Goal: Transaction & Acquisition: Purchase product/service

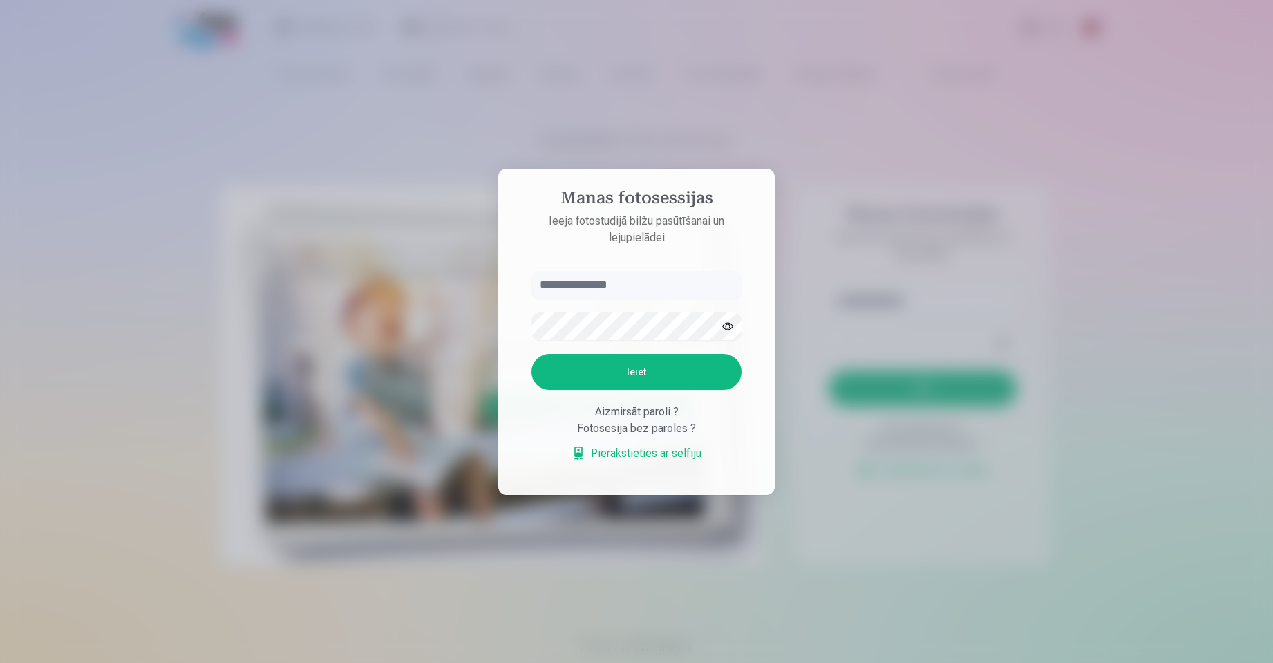
click at [605, 287] on input "text" at bounding box center [636, 285] width 210 height 28
type input "**********"
click at [606, 363] on button "Ieiet" at bounding box center [636, 372] width 210 height 36
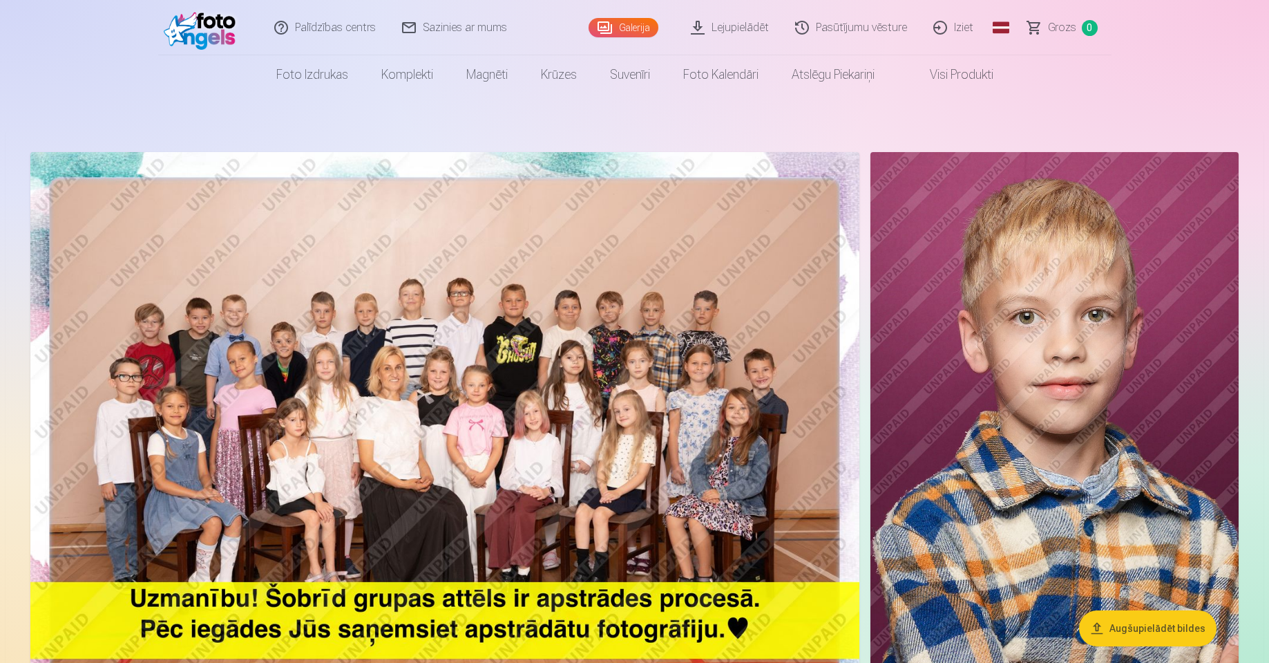
click at [949, 84] on link "Visi produkti" at bounding box center [950, 74] width 119 height 39
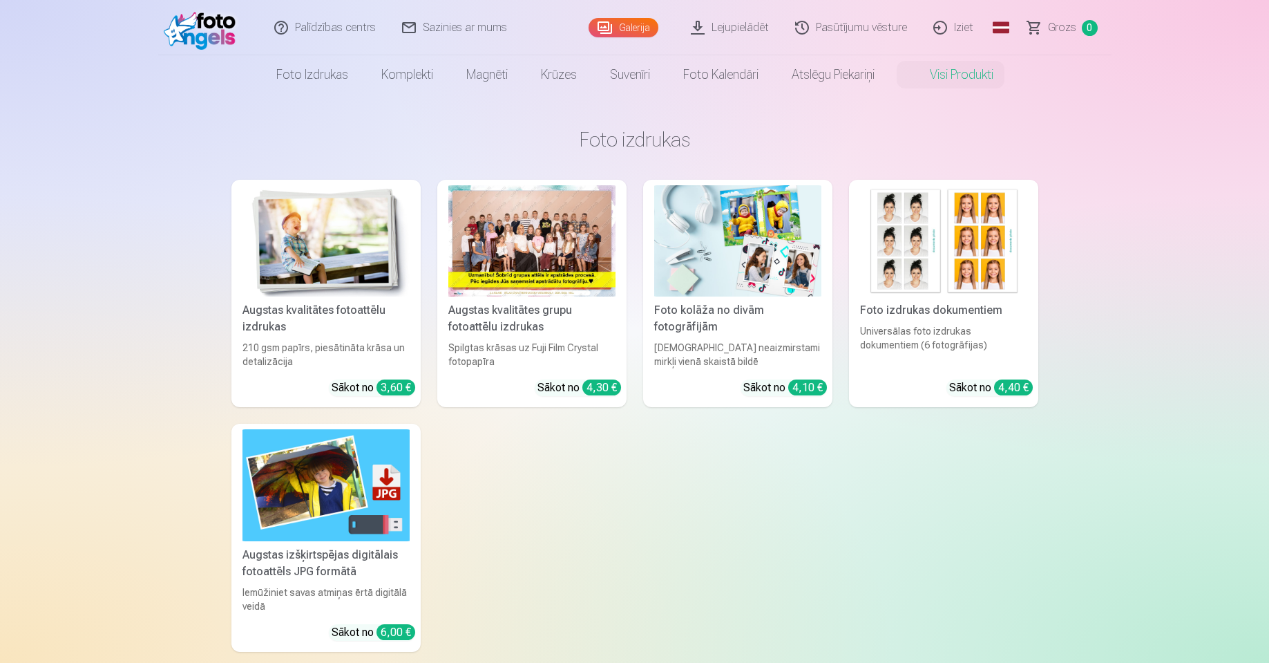
click at [368, 480] on img at bounding box center [326, 484] width 167 height 111
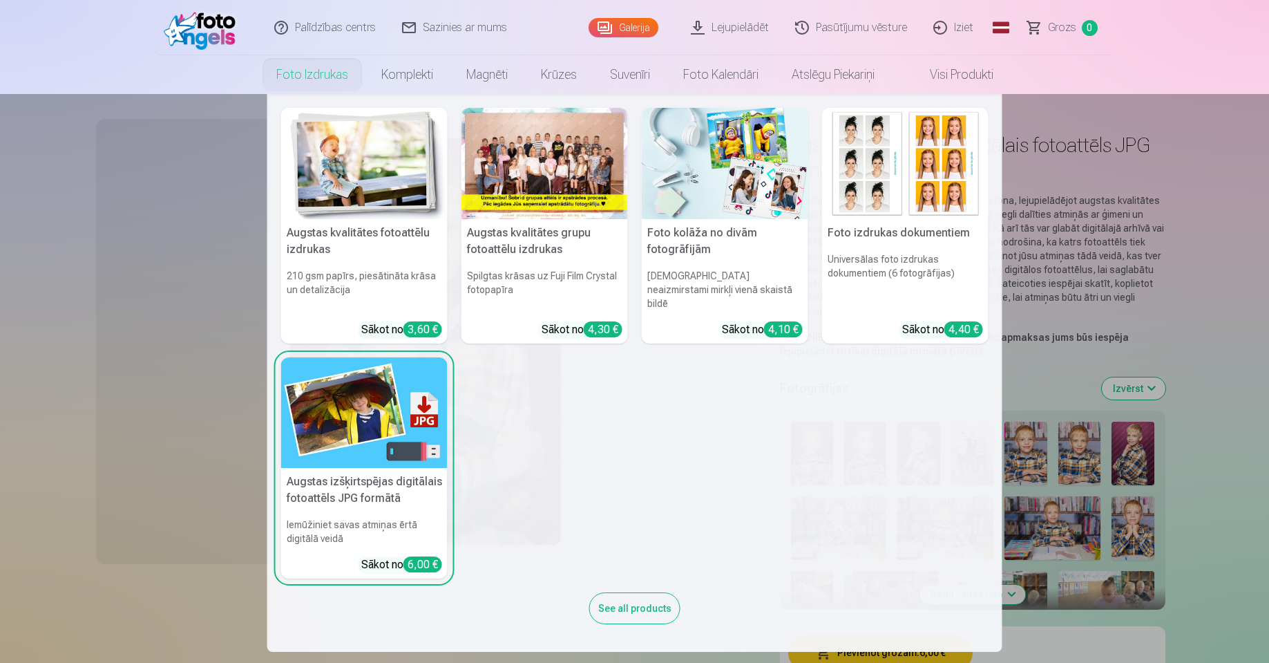
click at [531, 178] on div at bounding box center [545, 163] width 167 height 111
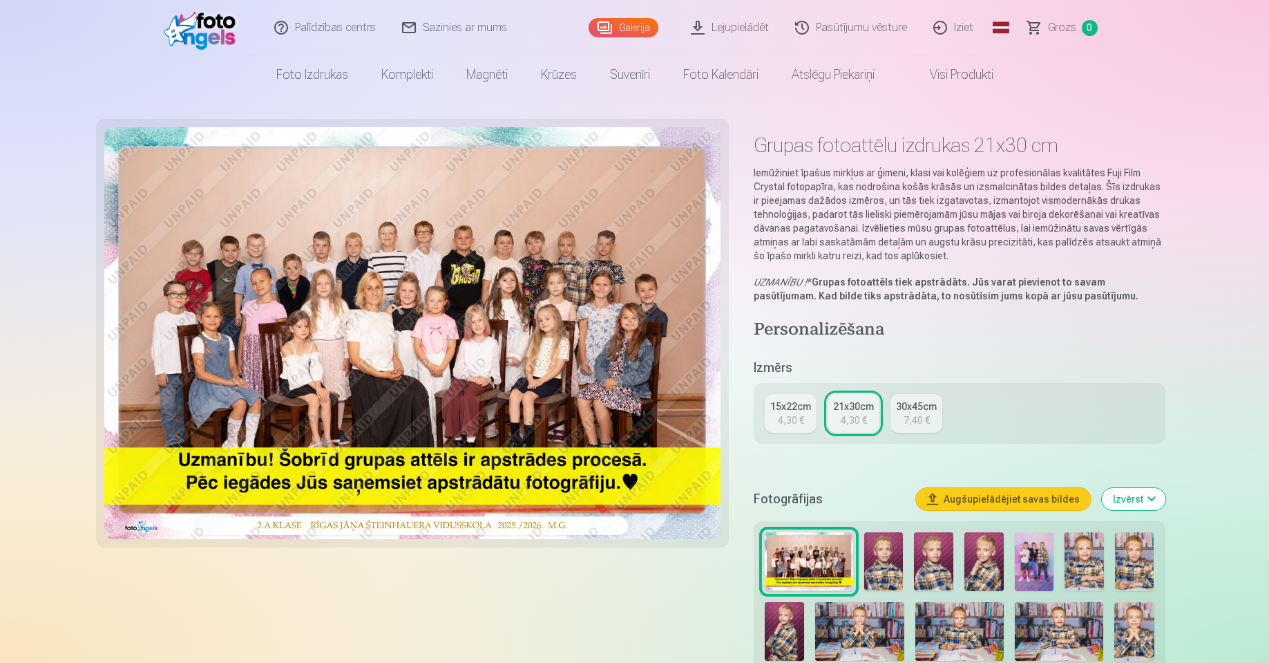
click at [785, 409] on div "15x22cm" at bounding box center [790, 406] width 41 height 14
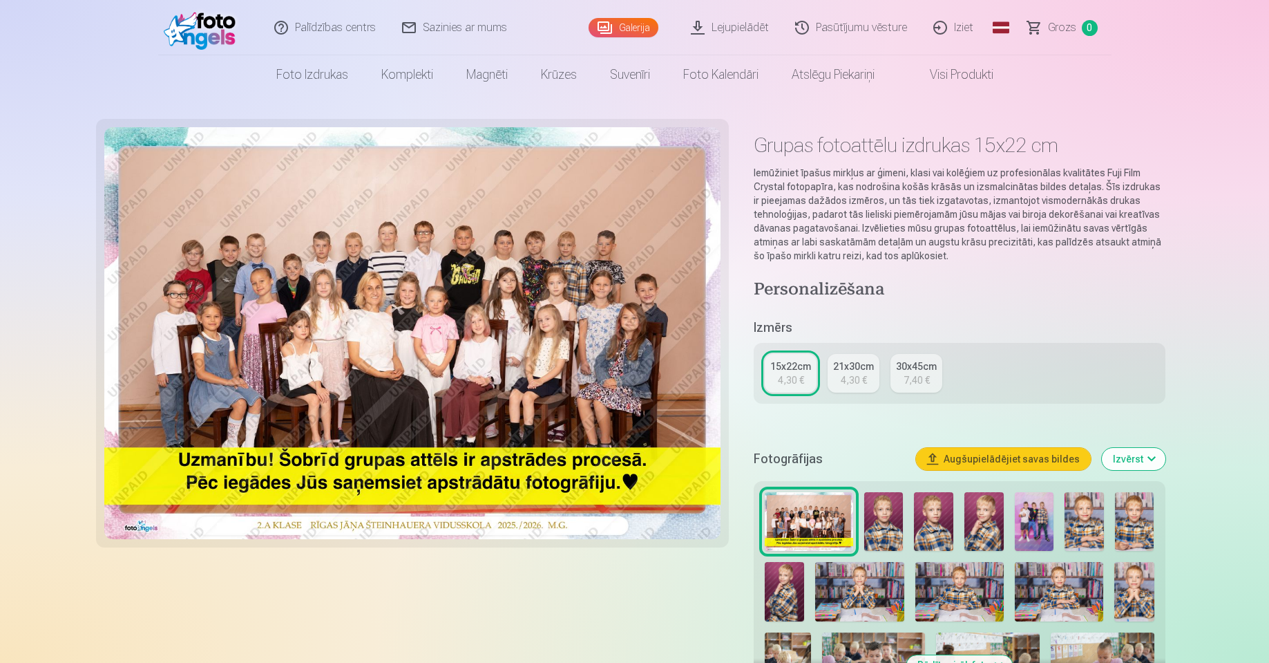
click at [850, 371] on div "21x30cm" at bounding box center [853, 366] width 41 height 14
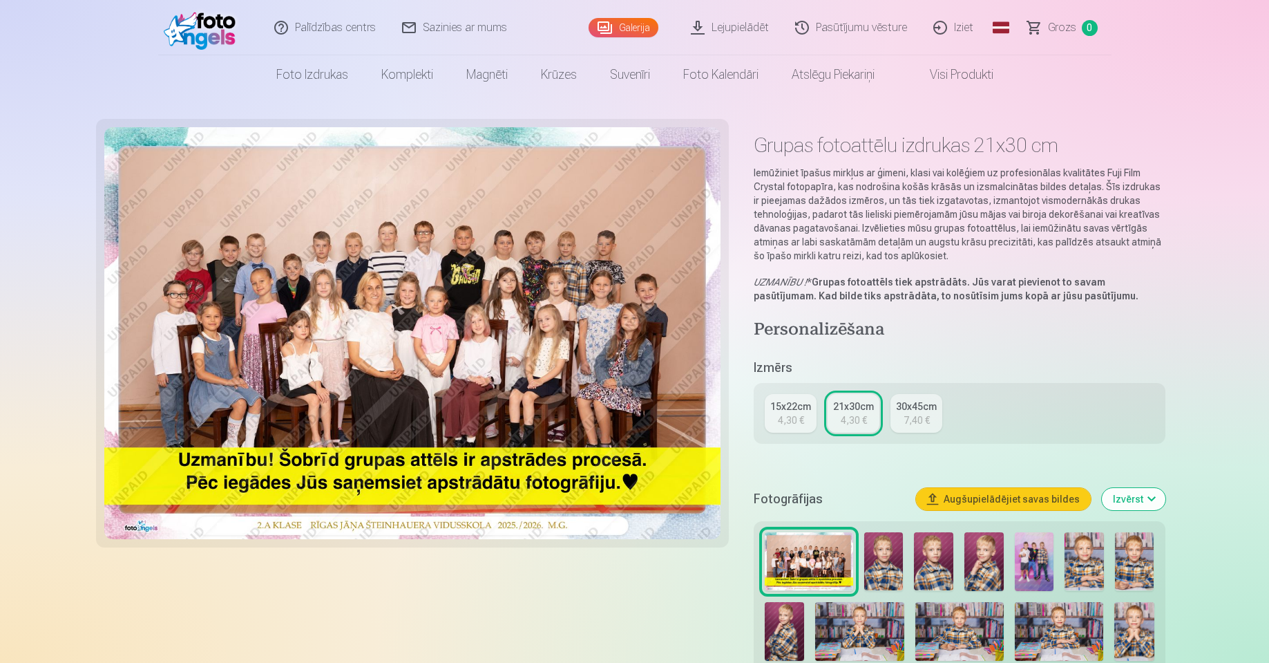
click at [794, 406] on div "15x22cm" at bounding box center [790, 406] width 41 height 14
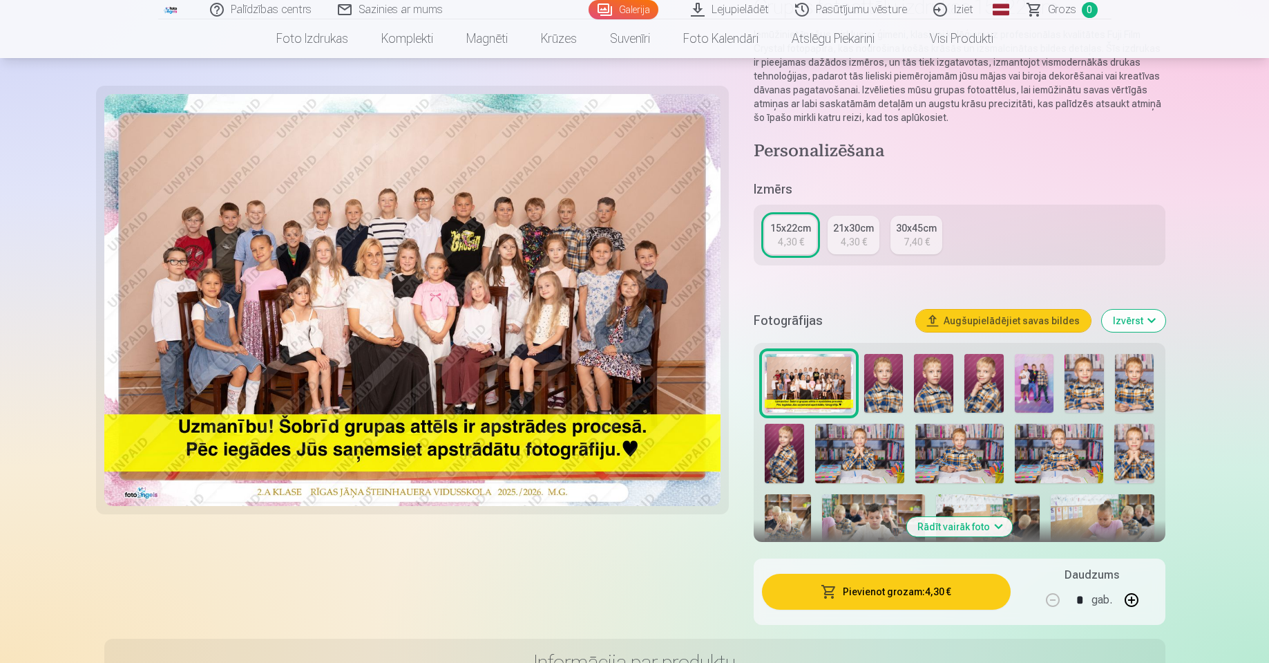
scroll to position [166, 0]
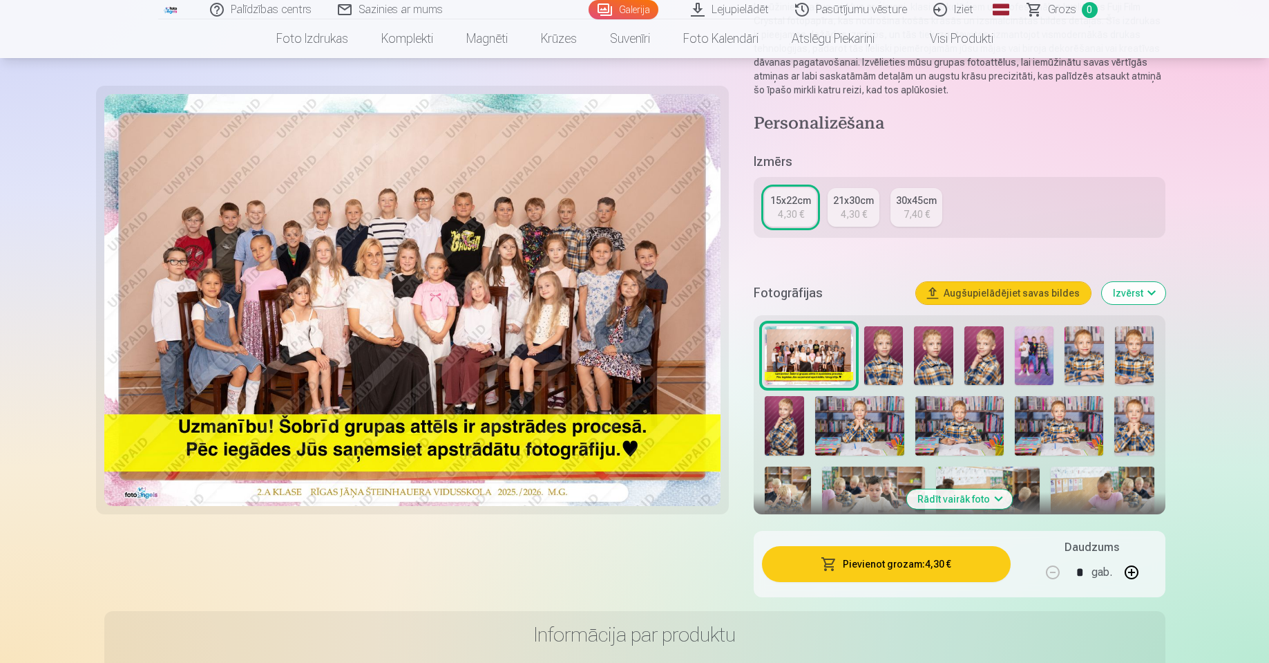
click at [1131, 570] on button "button" at bounding box center [1131, 572] width 33 height 33
click at [1137, 577] on button "button" at bounding box center [1131, 572] width 33 height 33
type input "*"
click at [911, 562] on button "Pievienot grozam : 17,20 €" at bounding box center [886, 564] width 248 height 36
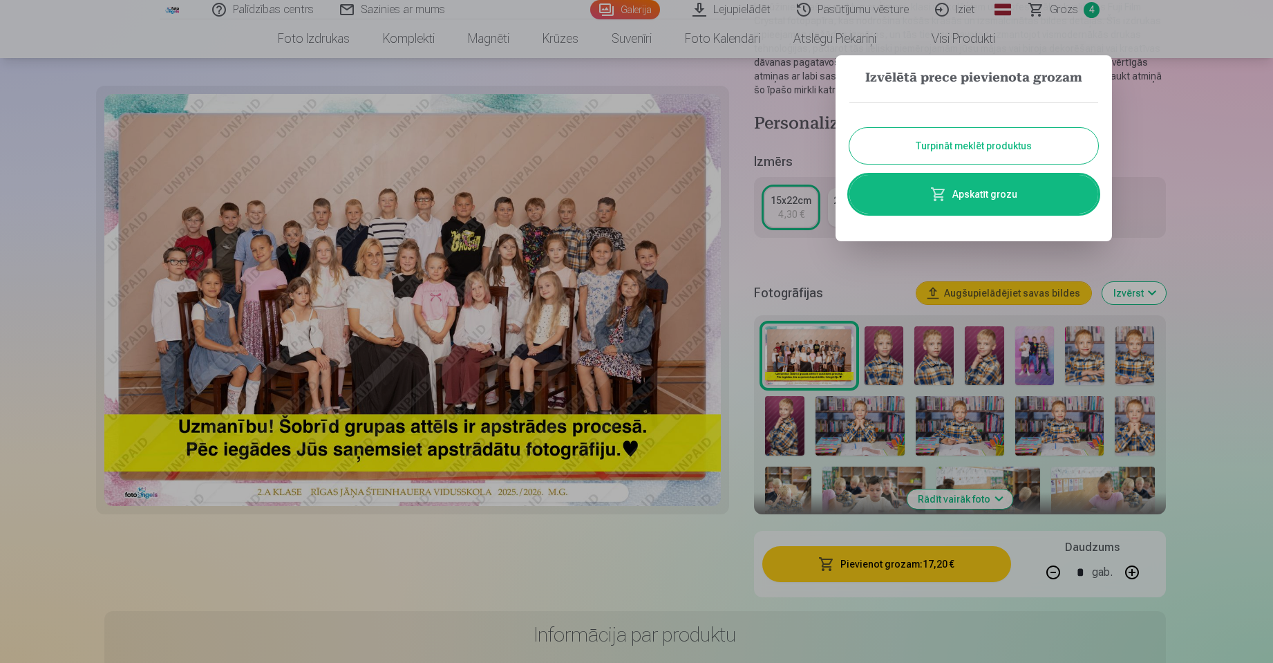
click at [1020, 145] on button "Turpināt meklēt produktus" at bounding box center [973, 146] width 249 height 36
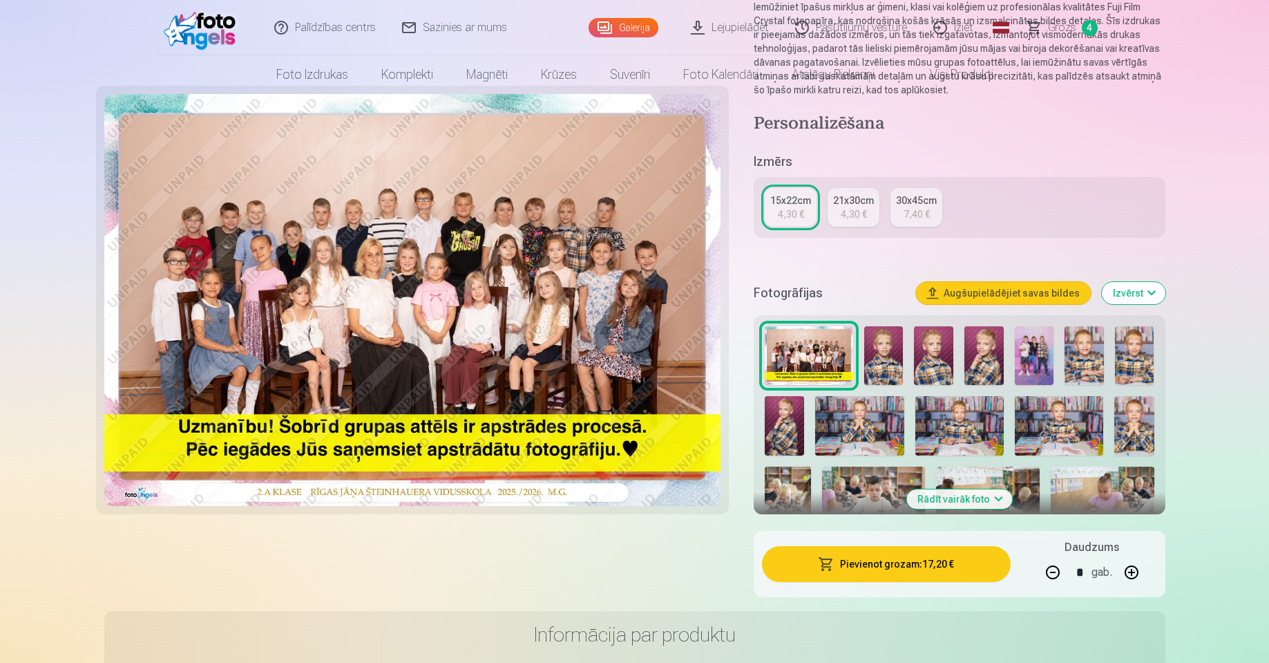
scroll to position [0, 0]
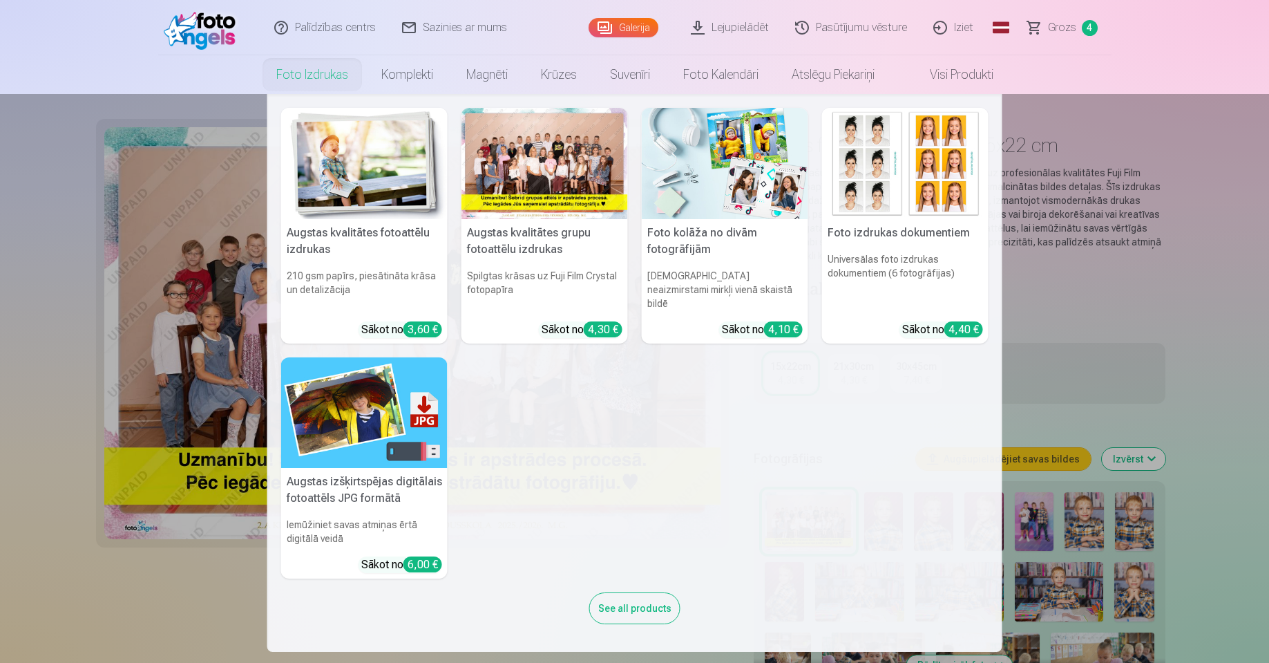
click at [752, 216] on img at bounding box center [725, 163] width 167 height 111
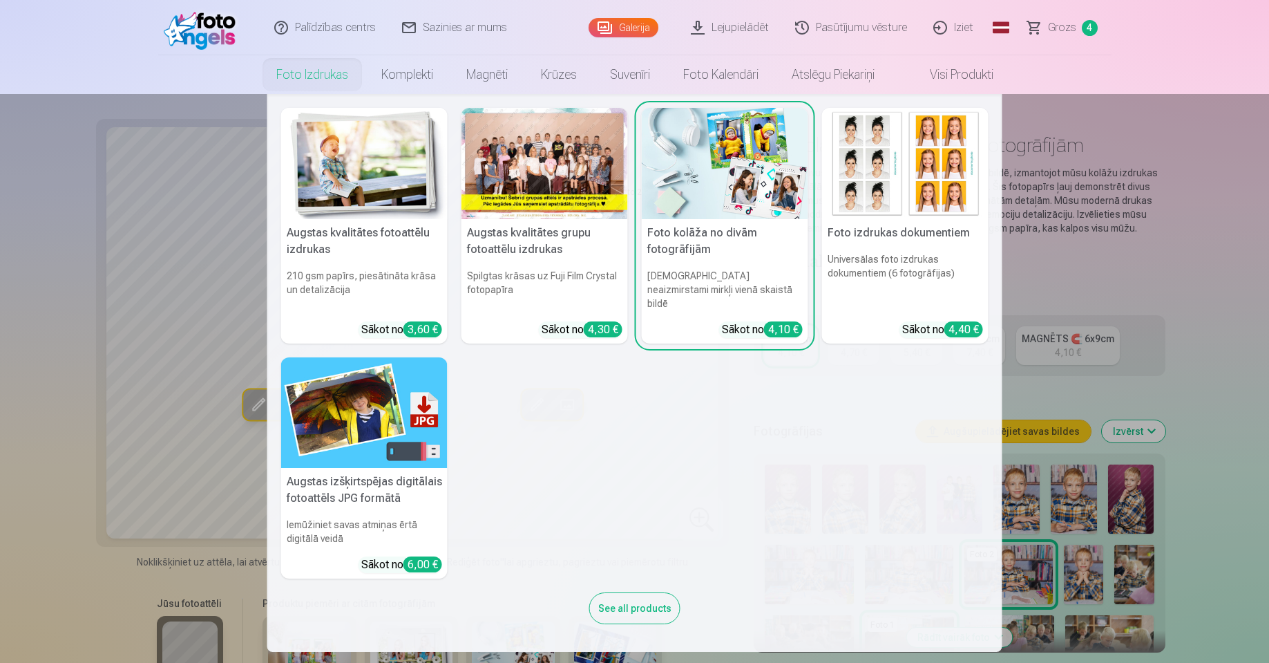
click at [623, 592] on div "See all products" at bounding box center [634, 608] width 91 height 32
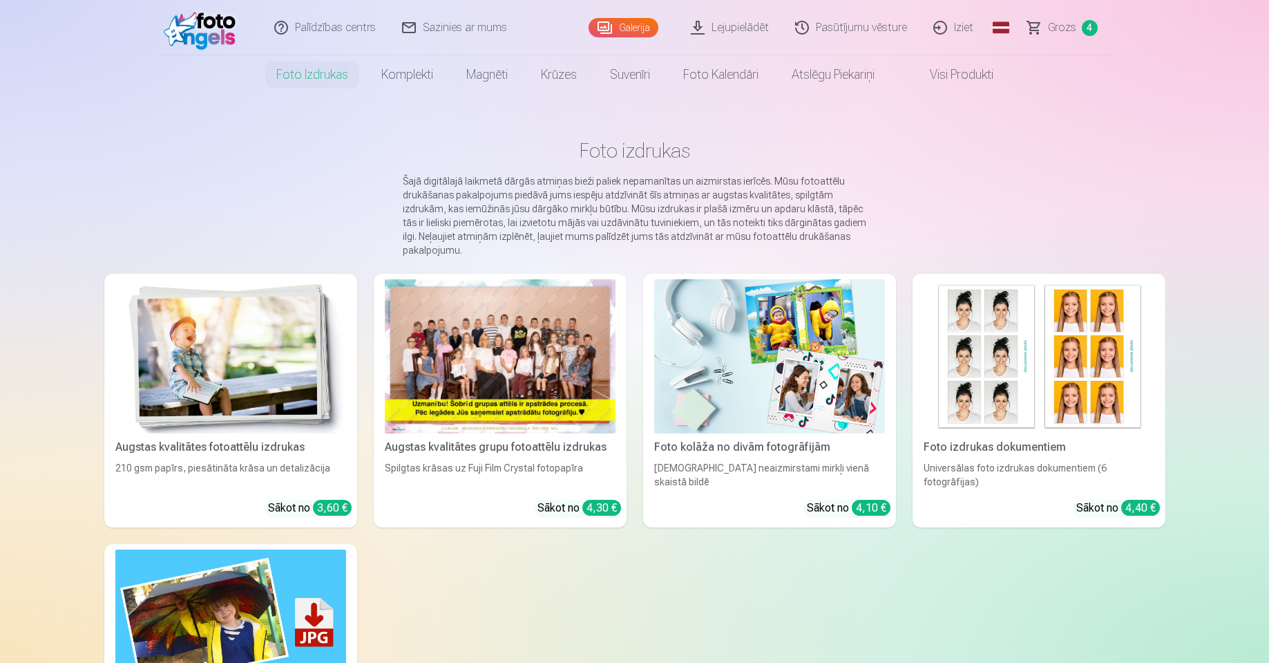
click at [1056, 158] on h1 "Foto izdrukas" at bounding box center [634, 150] width 1039 height 25
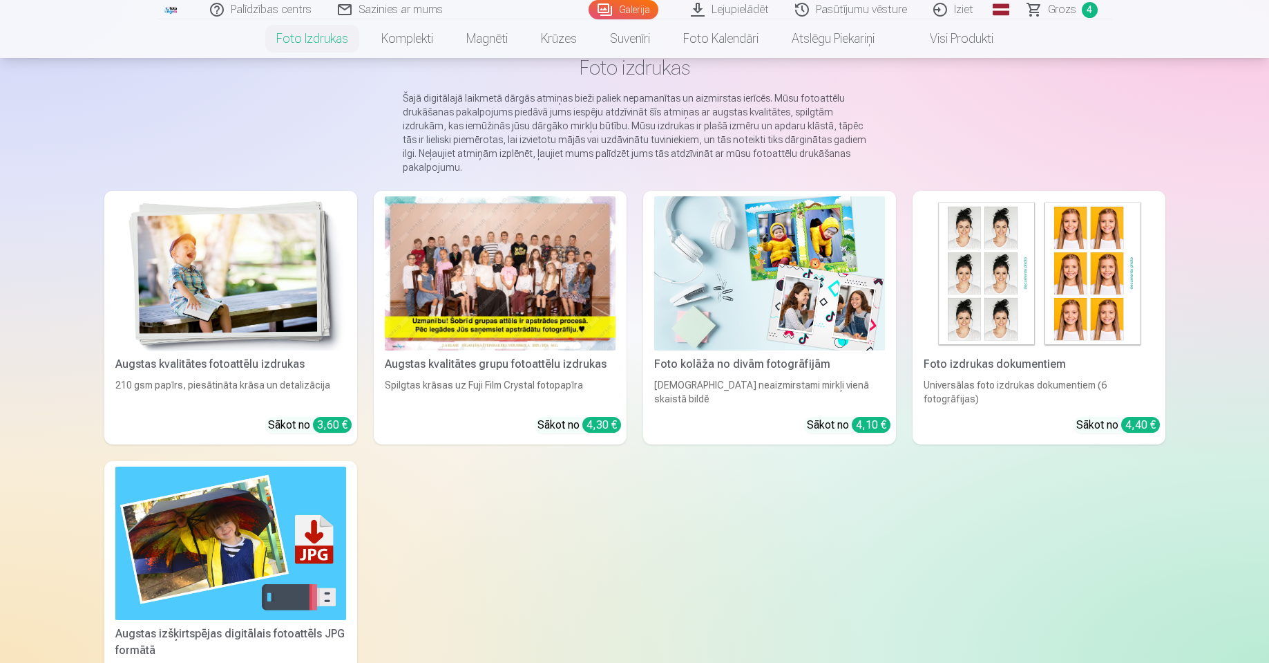
scroll to position [55, 0]
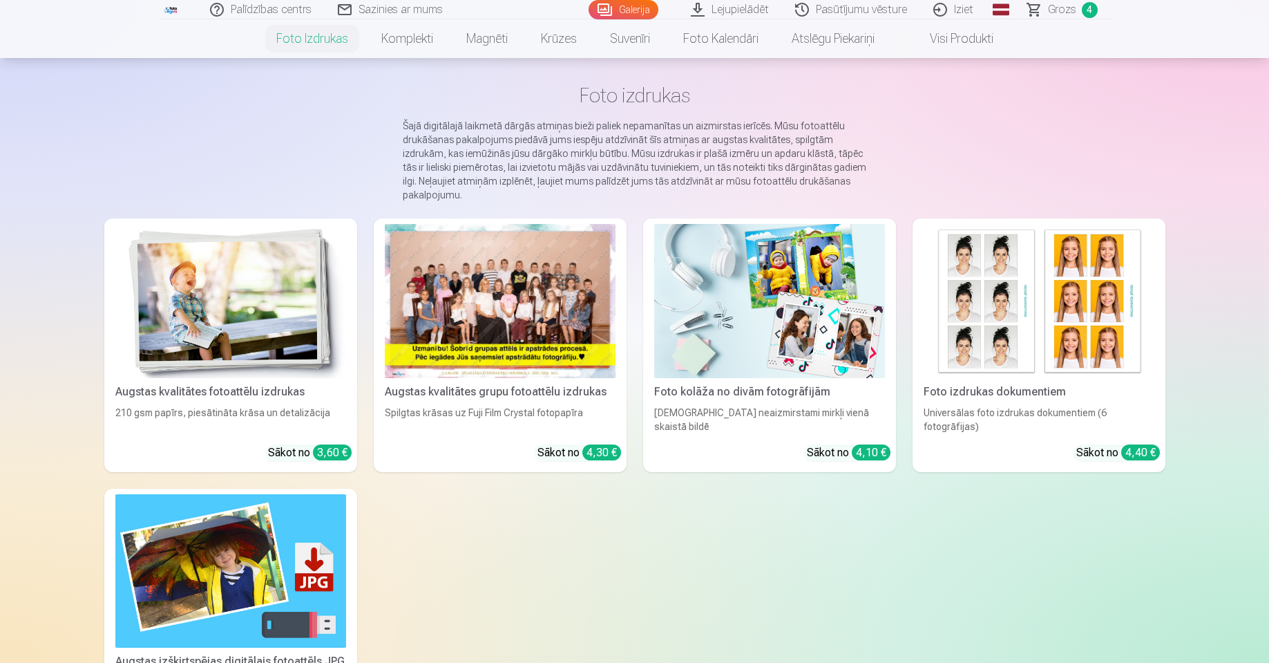
click at [196, 323] on img at bounding box center [230, 301] width 231 height 154
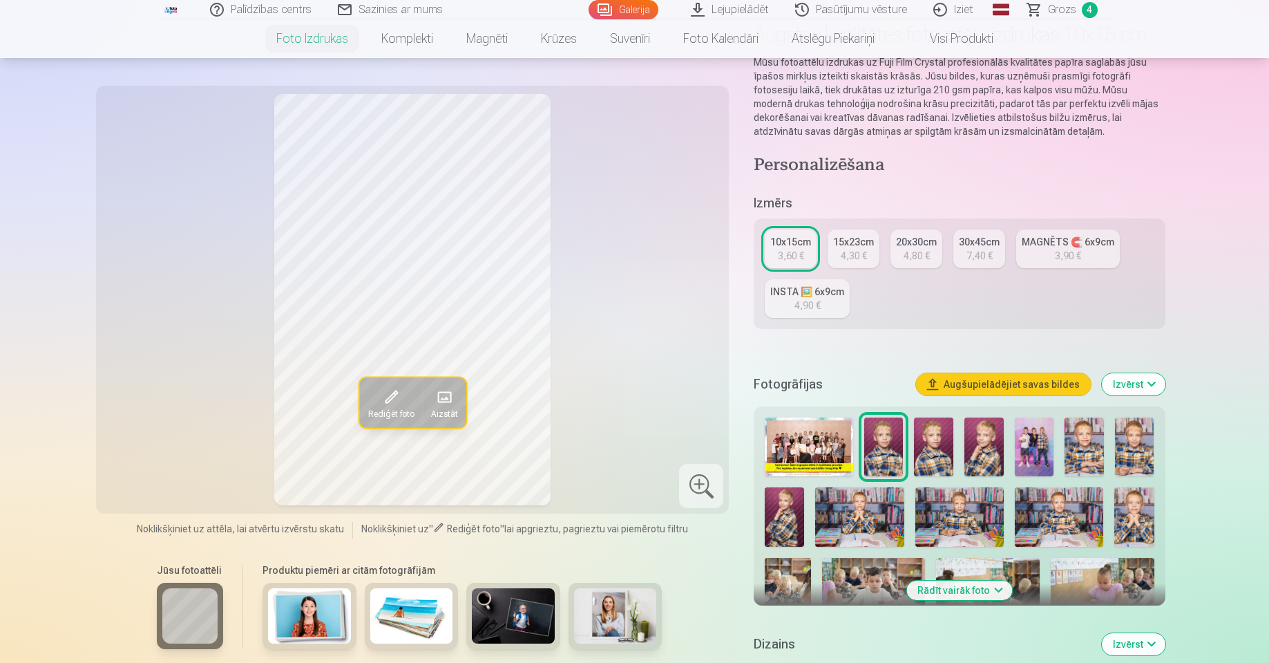
scroll to position [138, 0]
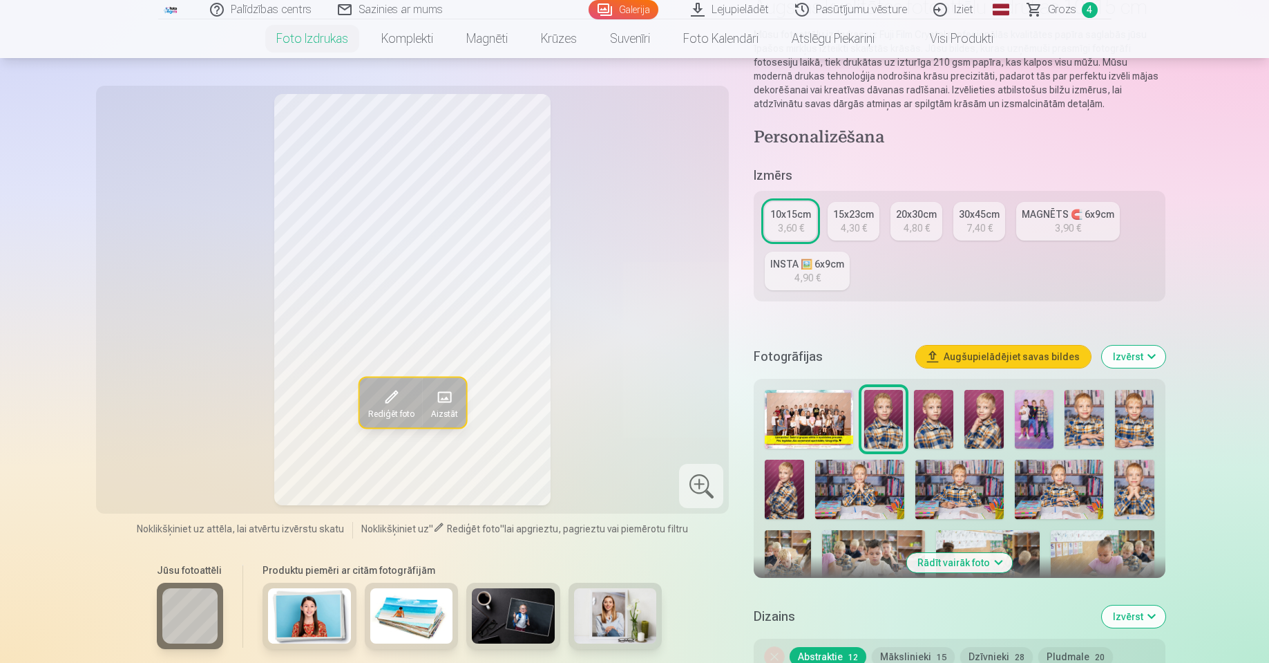
click at [965, 564] on button "Rādīt vairāk foto" at bounding box center [960, 562] width 106 height 19
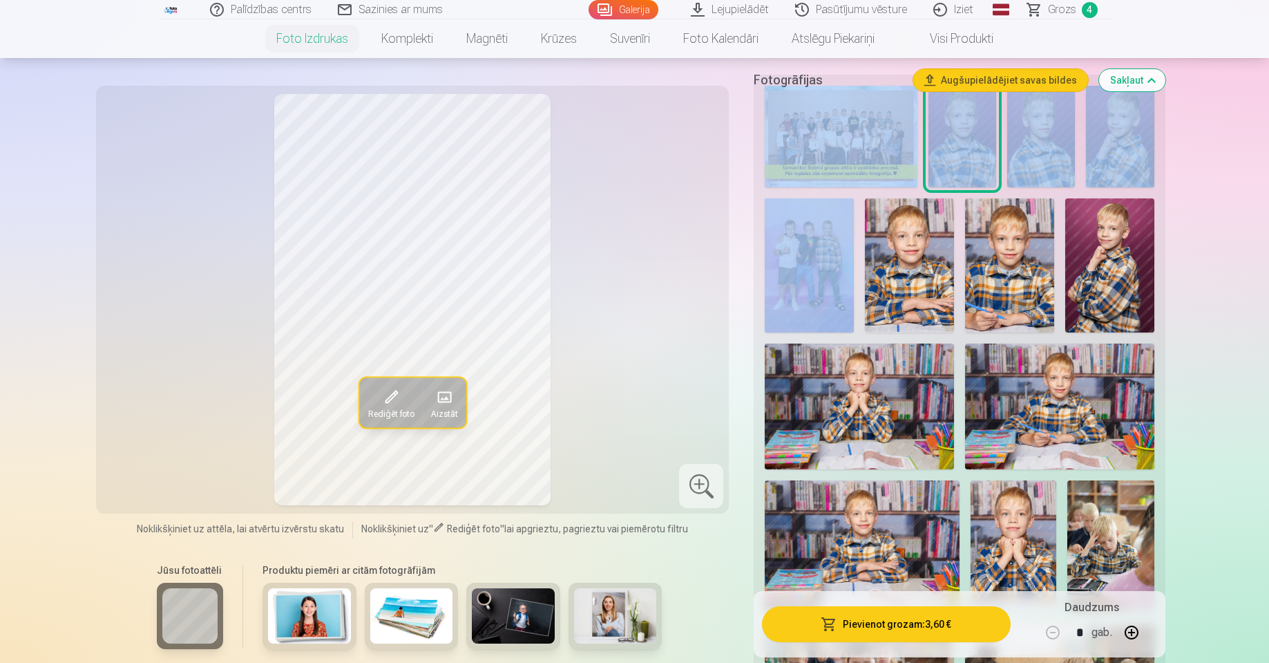
scroll to position [276, 0]
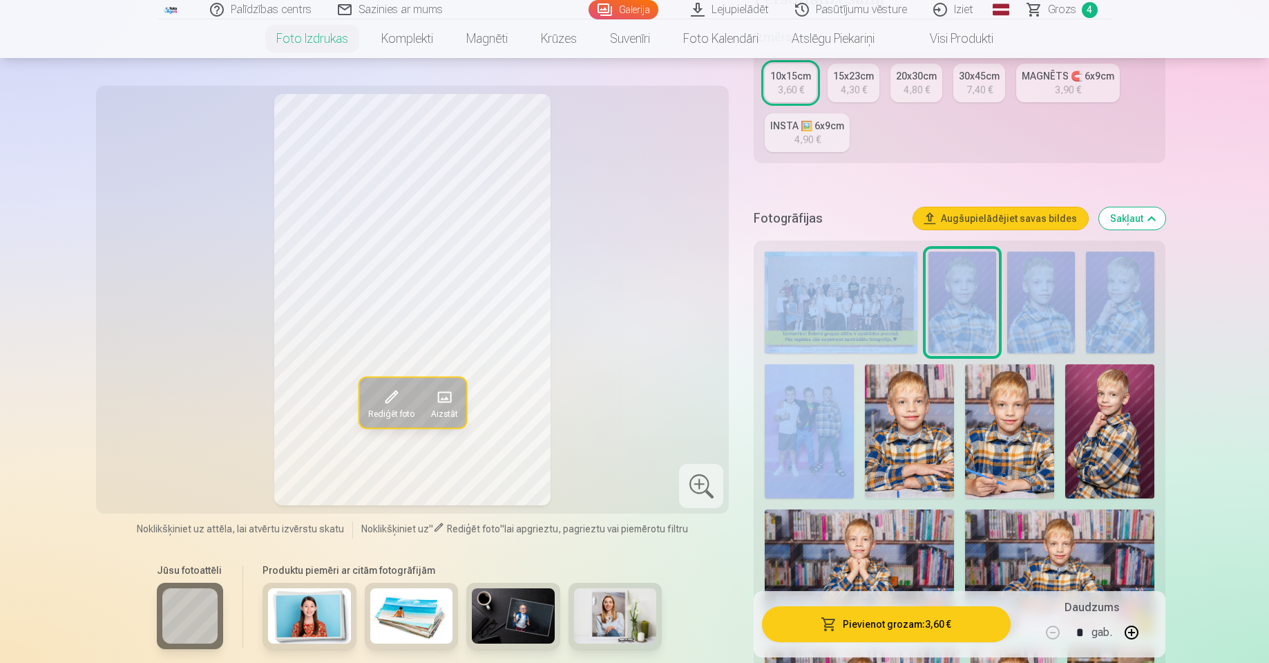
click at [821, 425] on img at bounding box center [809, 430] width 89 height 133
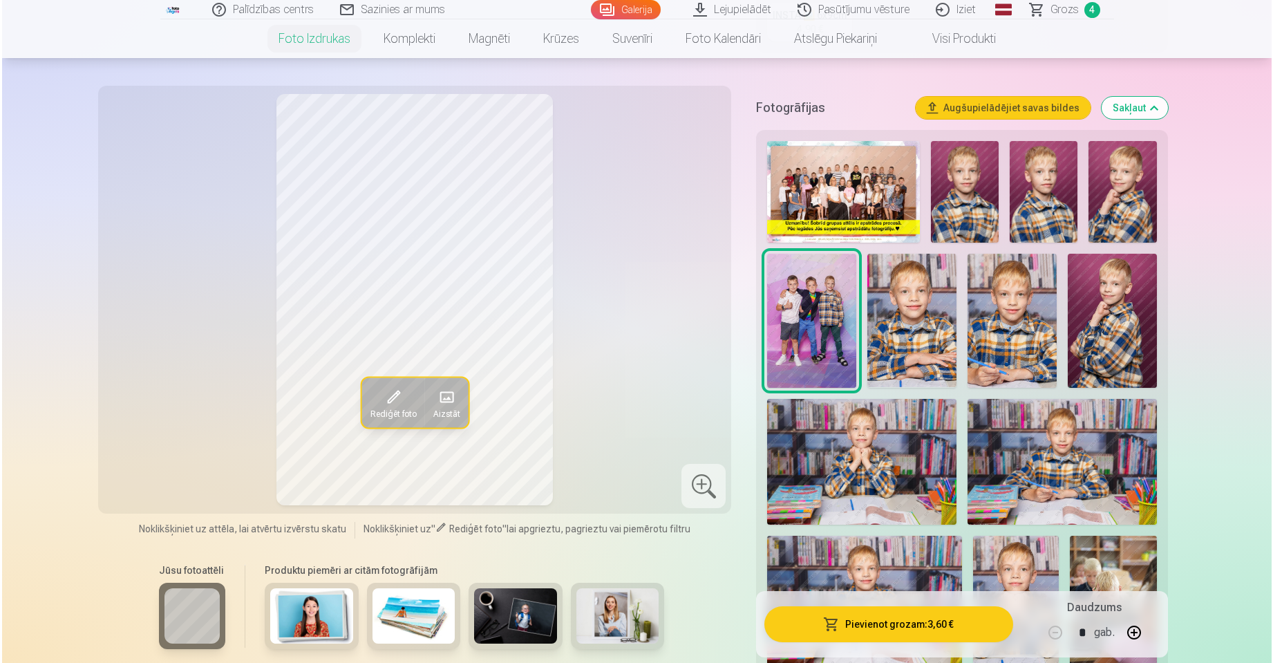
scroll to position [415, 0]
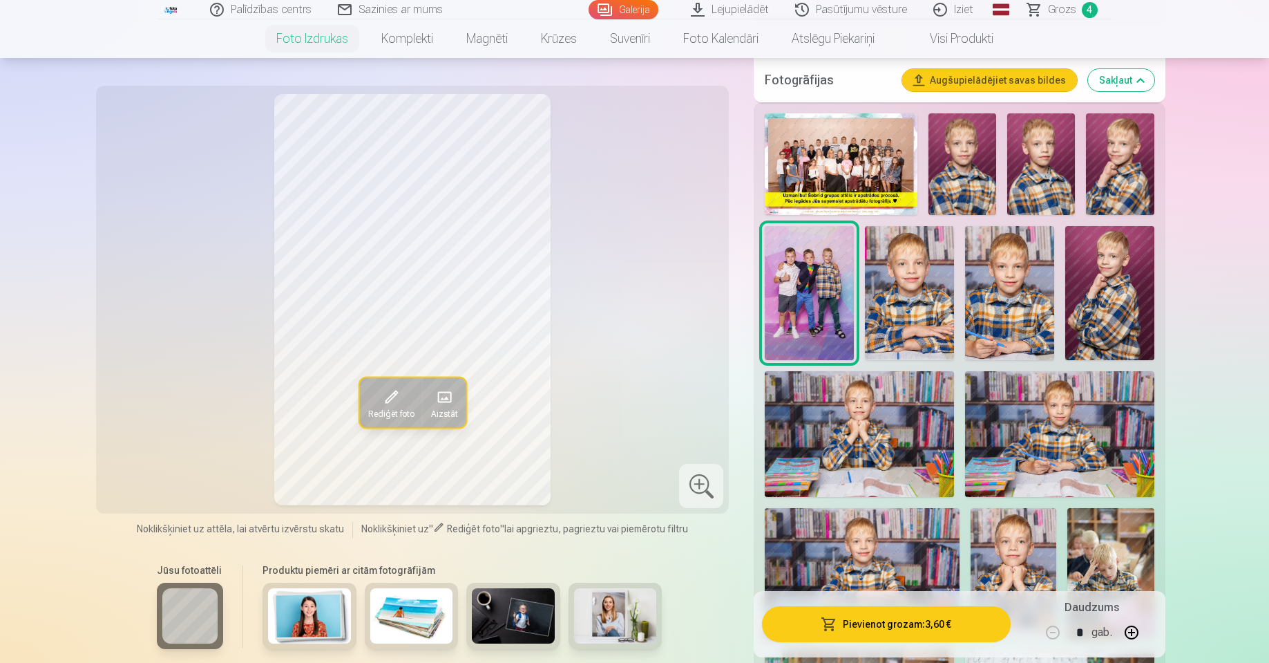
click at [1127, 634] on button "button" at bounding box center [1131, 632] width 33 height 33
click at [1045, 632] on button "button" at bounding box center [1052, 632] width 33 height 33
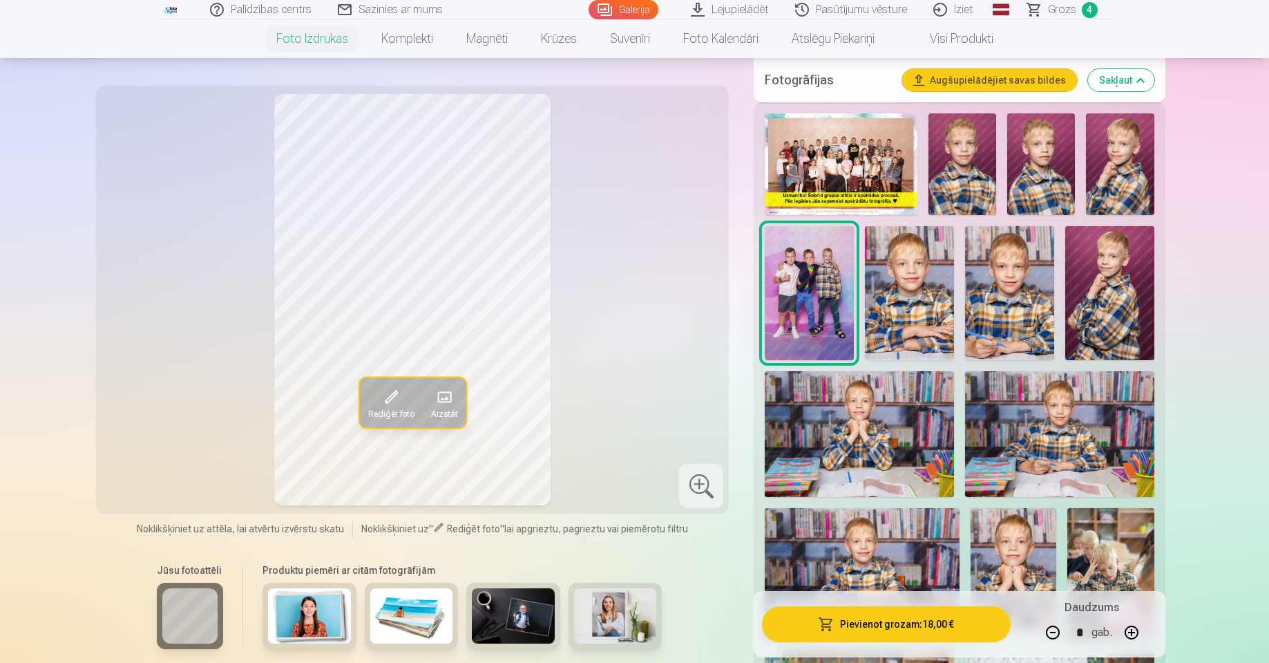
type input "*"
click at [980, 625] on button "Pievienot grozam : 14,40 €" at bounding box center [886, 624] width 248 height 36
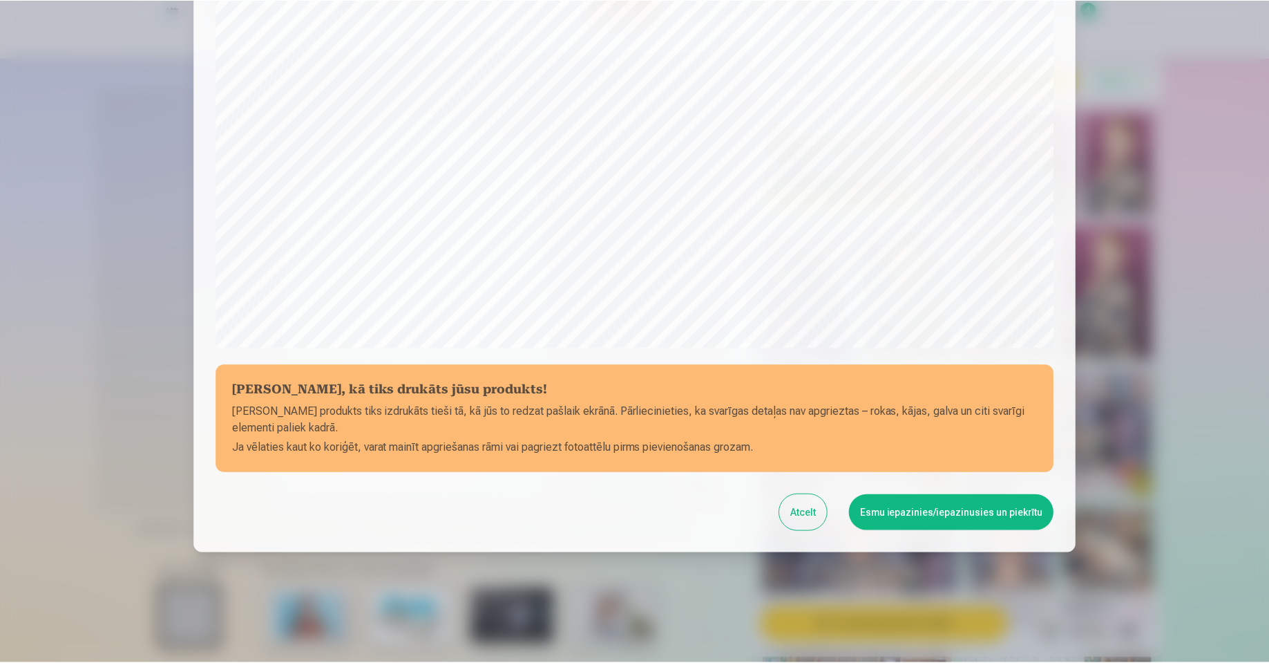
scroll to position [332, 0]
click at [925, 518] on button "Esmu iepazinies/iepazinusies un piekrītu" at bounding box center [953, 512] width 205 height 36
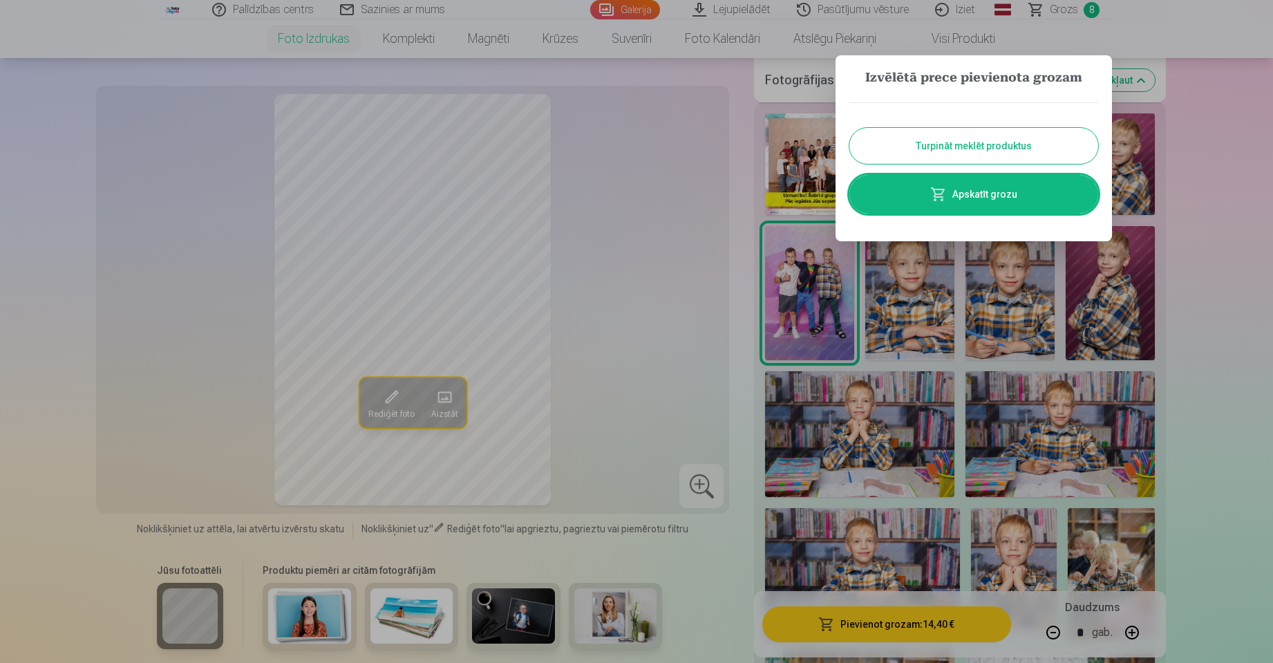
click at [983, 154] on button "Turpināt meklēt produktus" at bounding box center [973, 146] width 249 height 36
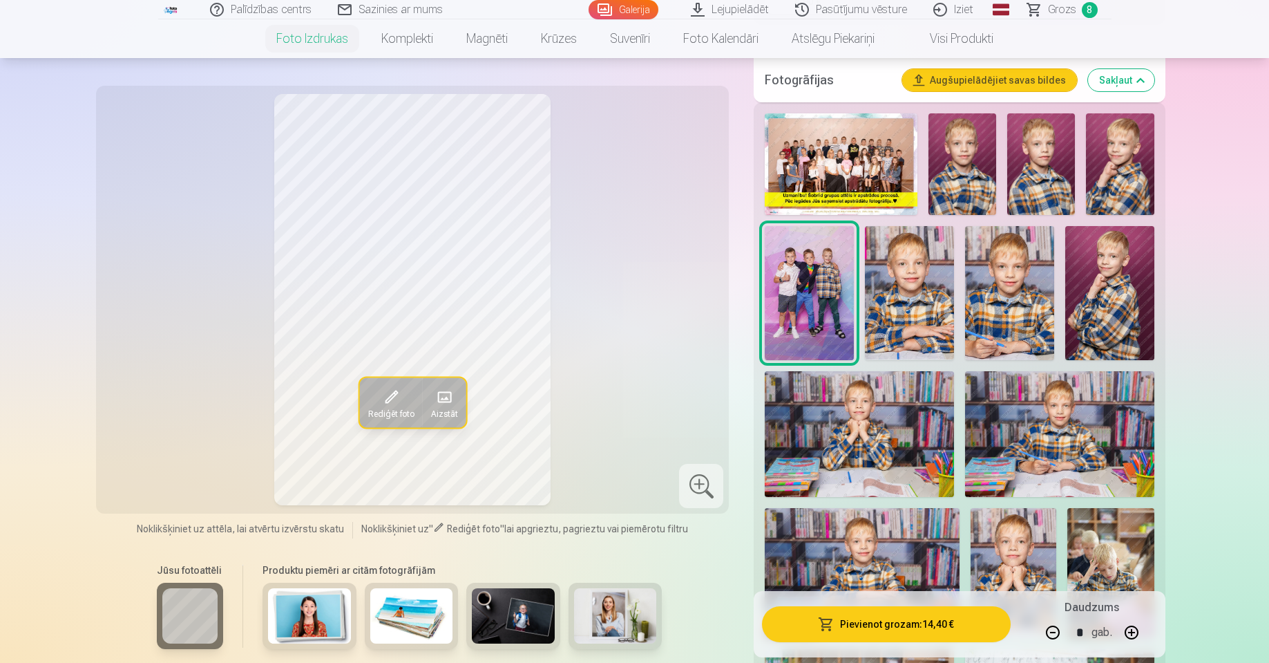
click at [1267, 19] on header "Palīdzības centrs Sazinies ar mums Galerija Lejupielādēt Pasūtījumu vēsture Izi…" at bounding box center [634, 29] width 1269 height 58
click at [1056, 15] on span "Grozs" at bounding box center [1062, 9] width 28 height 17
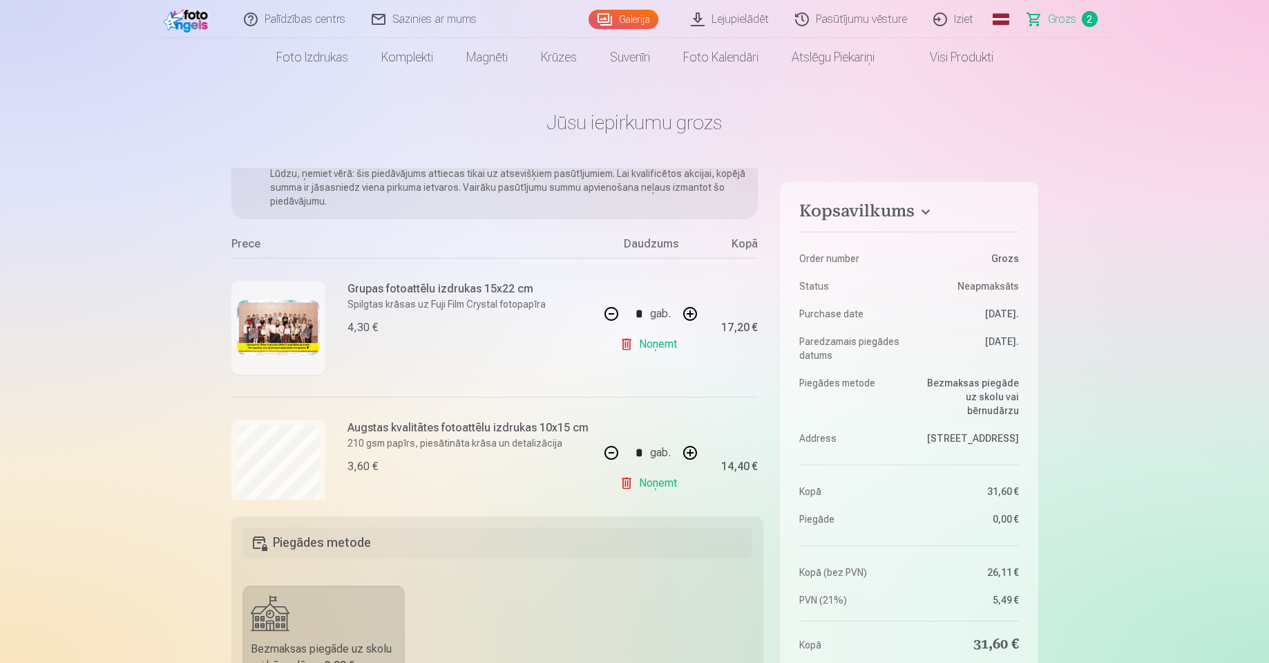
scroll to position [68, 0]
click at [604, 444] on button "button" at bounding box center [611, 449] width 33 height 33
type input "*"
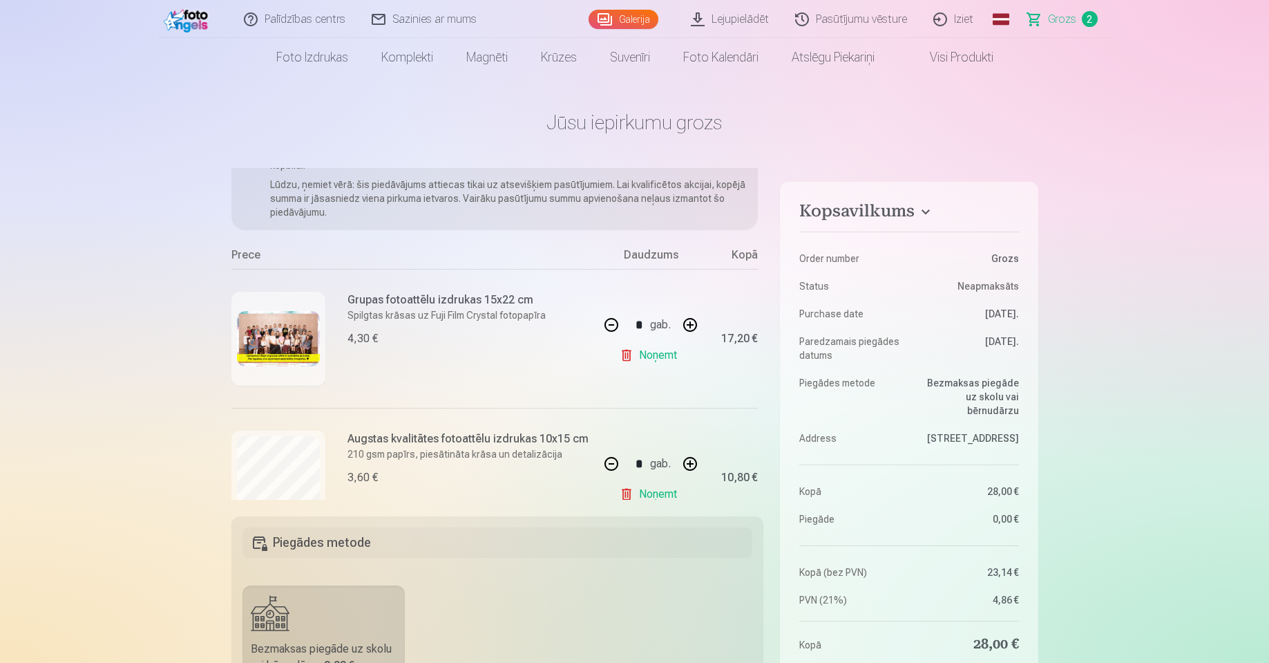
scroll to position [82, 0]
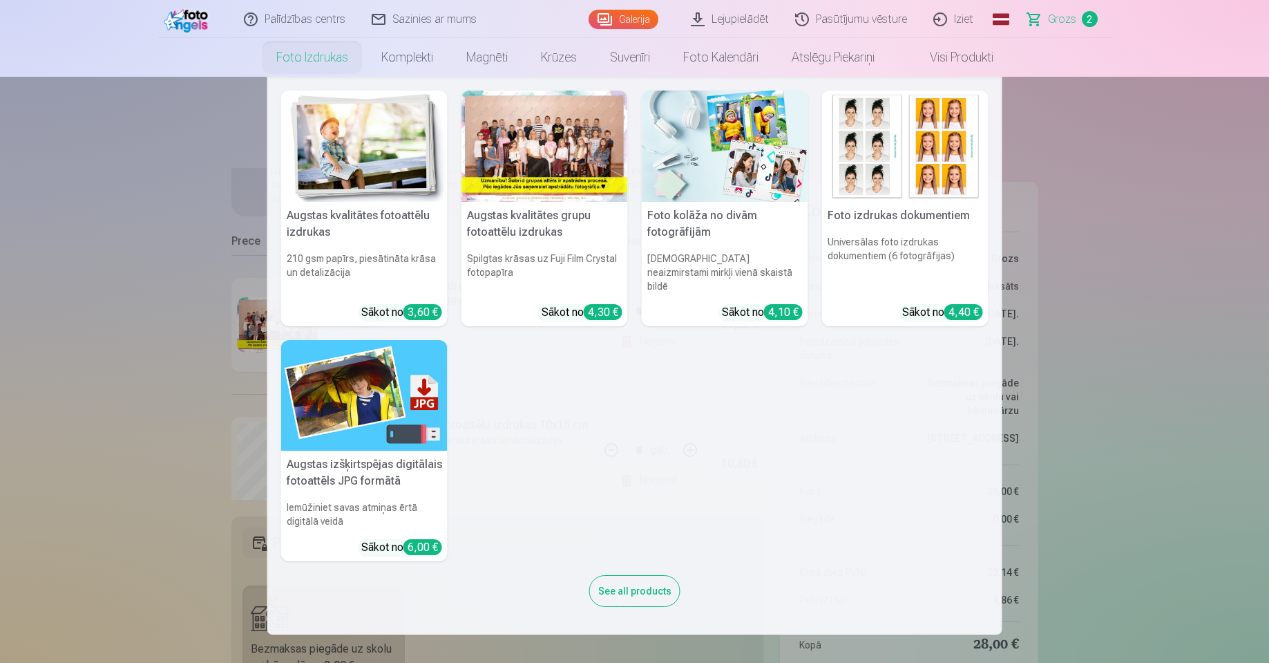
click at [739, 181] on img at bounding box center [725, 146] width 167 height 111
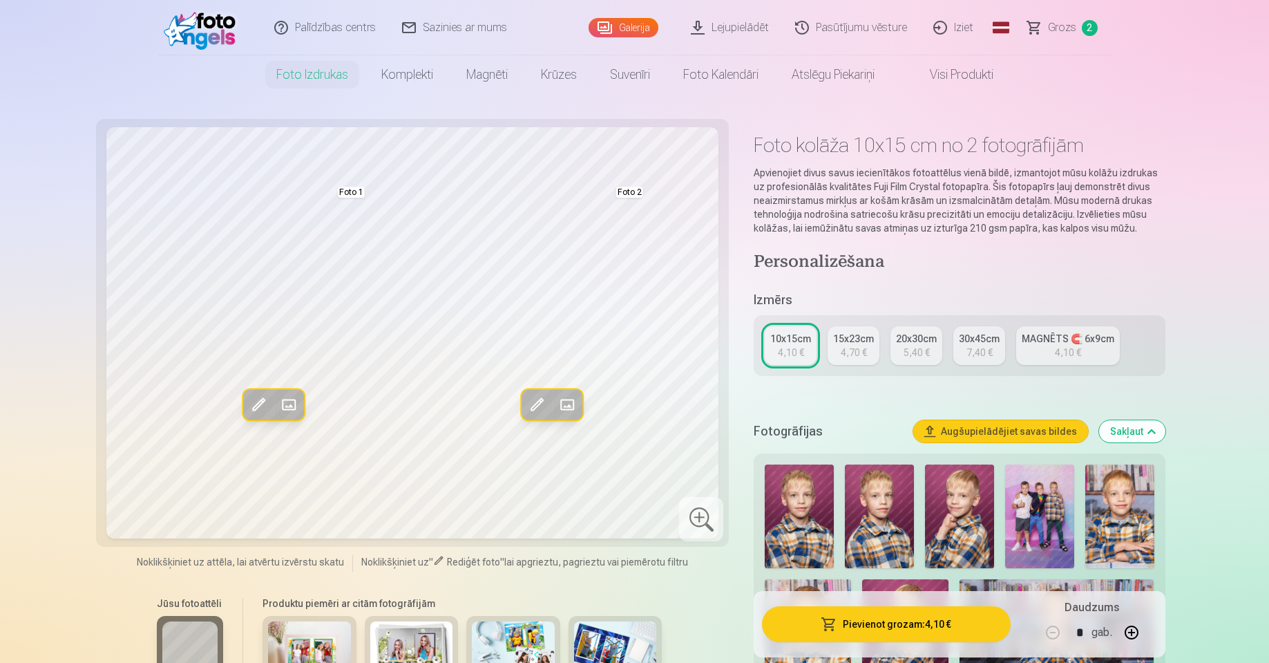
click at [953, 508] on img at bounding box center [959, 516] width 69 height 104
click at [949, 515] on img at bounding box center [959, 516] width 69 height 104
drag, startPoint x: 1269, startPoint y: 64, endPoint x: 1269, endPoint y: 93, distance: 29.0
click at [1269, 93] on nav "Foto izdrukas Augstas kvalitātes fotoattēlu izdrukas 210 gsm papīrs, piesātināt…" at bounding box center [634, 74] width 1269 height 39
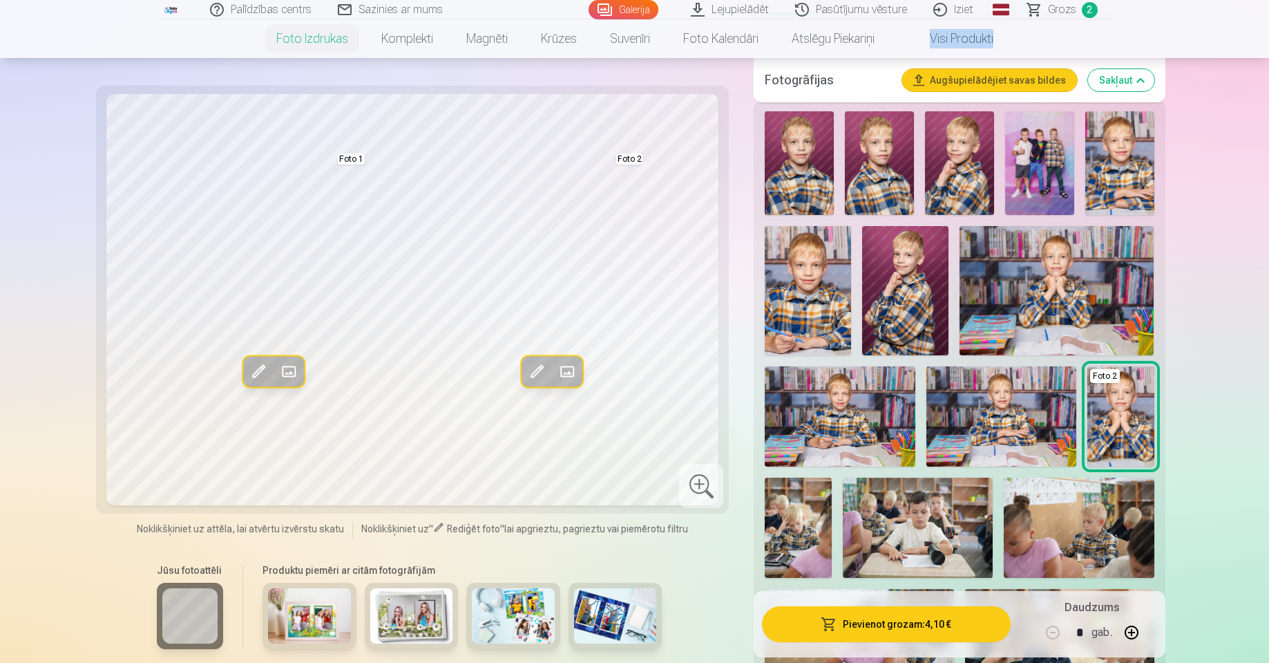
scroll to position [360, 0]
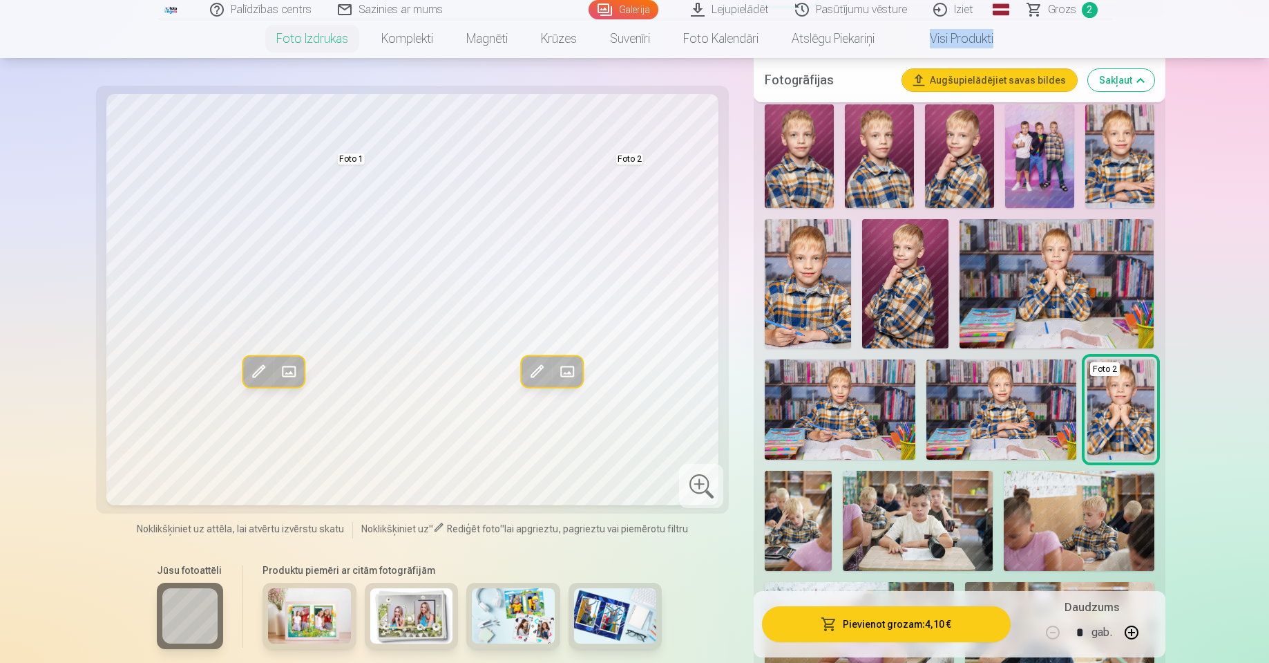
click at [291, 371] on span at bounding box center [289, 371] width 22 height 22
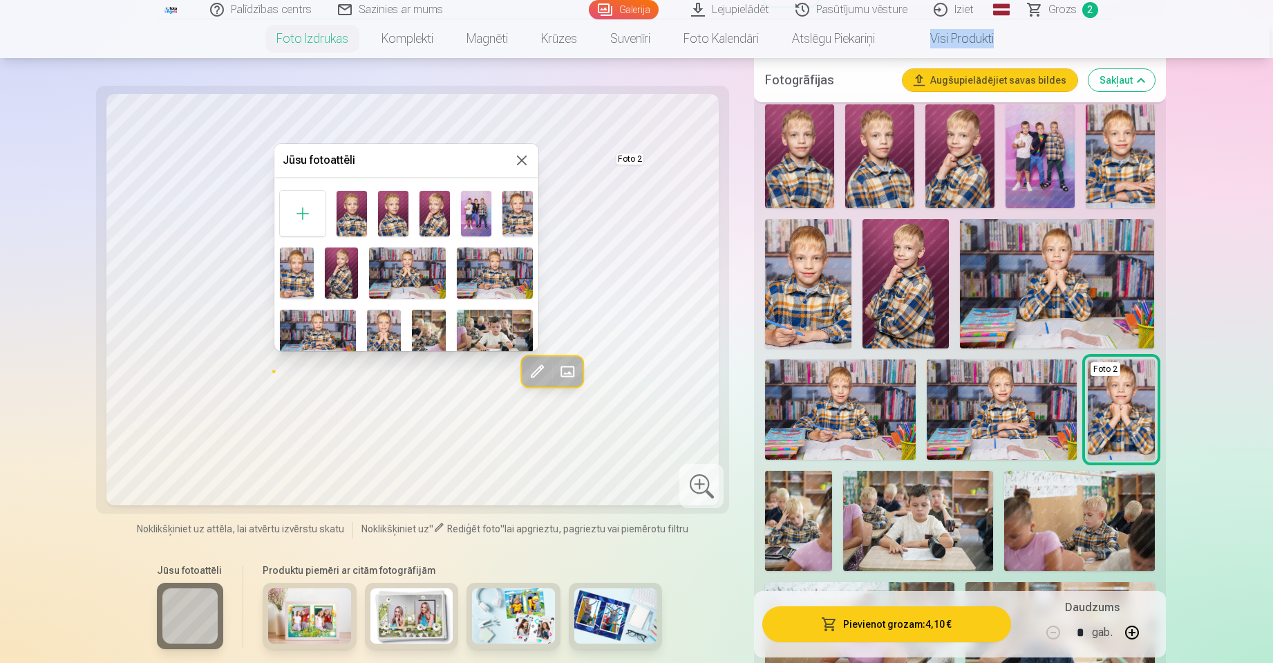
click at [398, 216] on img at bounding box center [393, 214] width 30 height 46
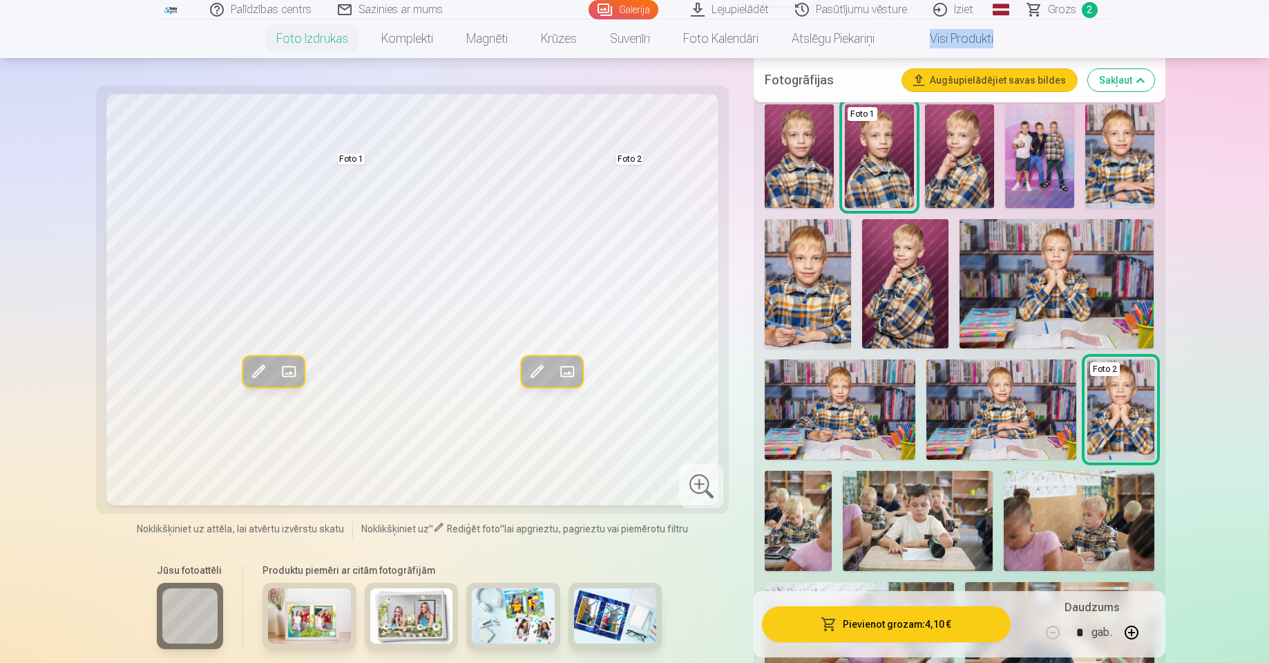
click at [295, 360] on button "Aizstāt" at bounding box center [289, 371] width 30 height 30
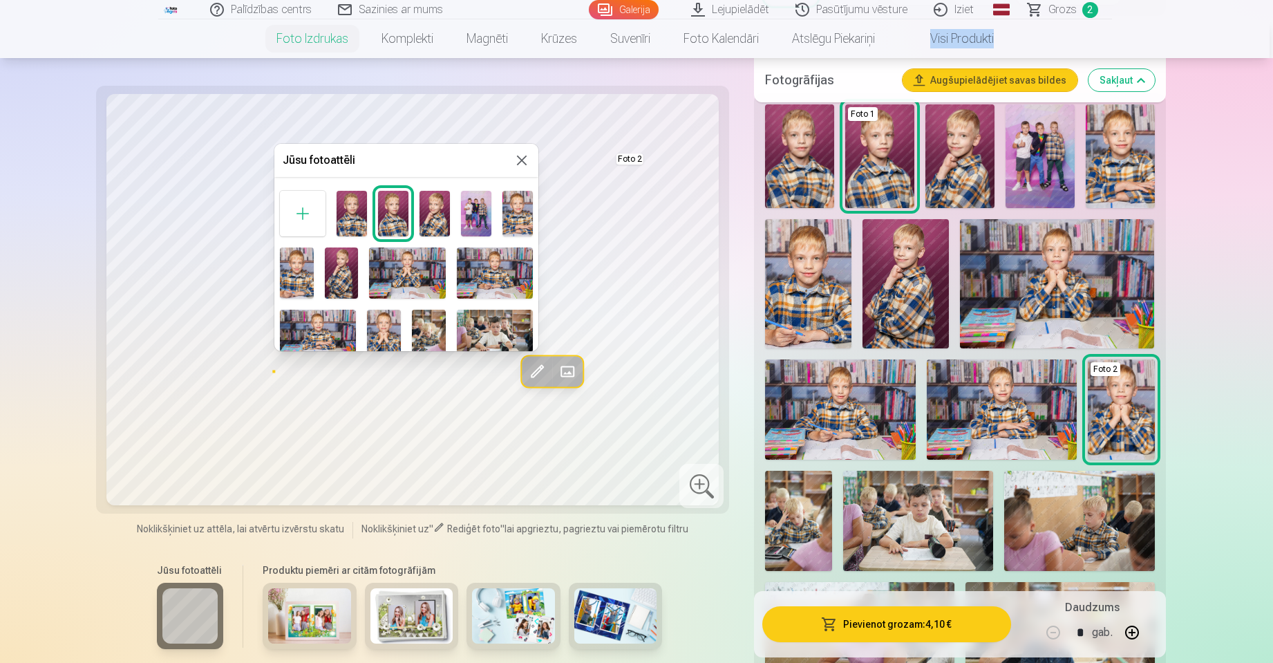
click at [430, 207] on img at bounding box center [434, 214] width 30 height 46
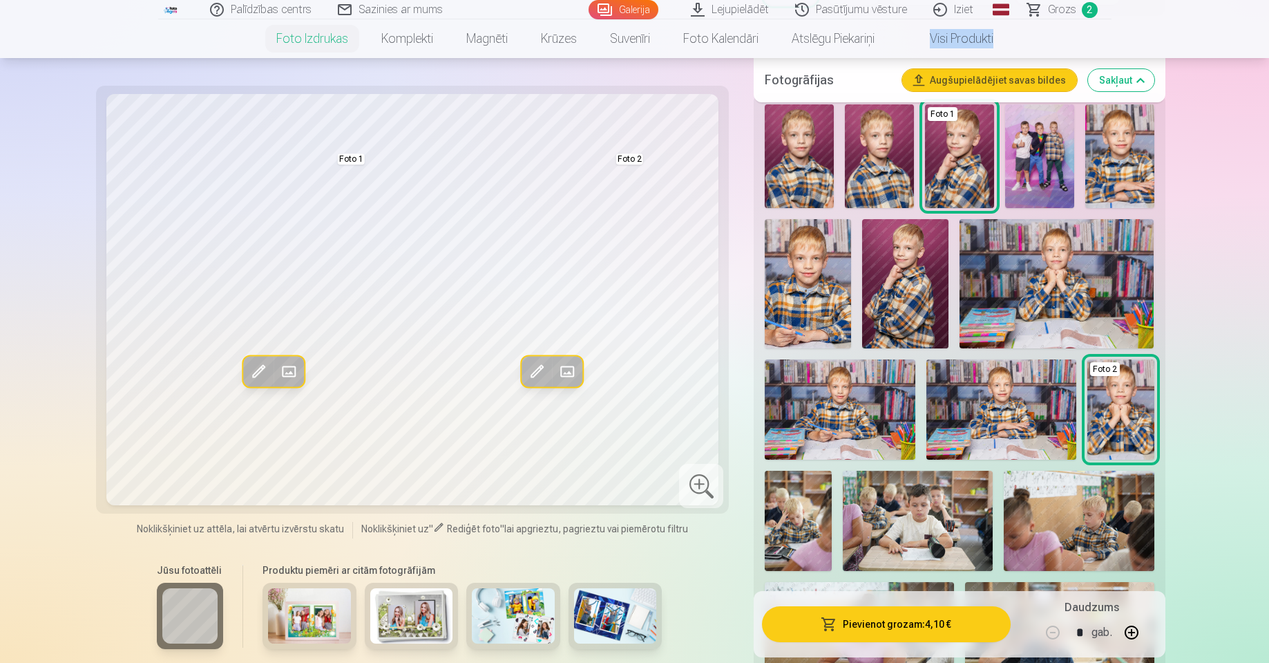
click at [298, 375] on span at bounding box center [289, 371] width 22 height 22
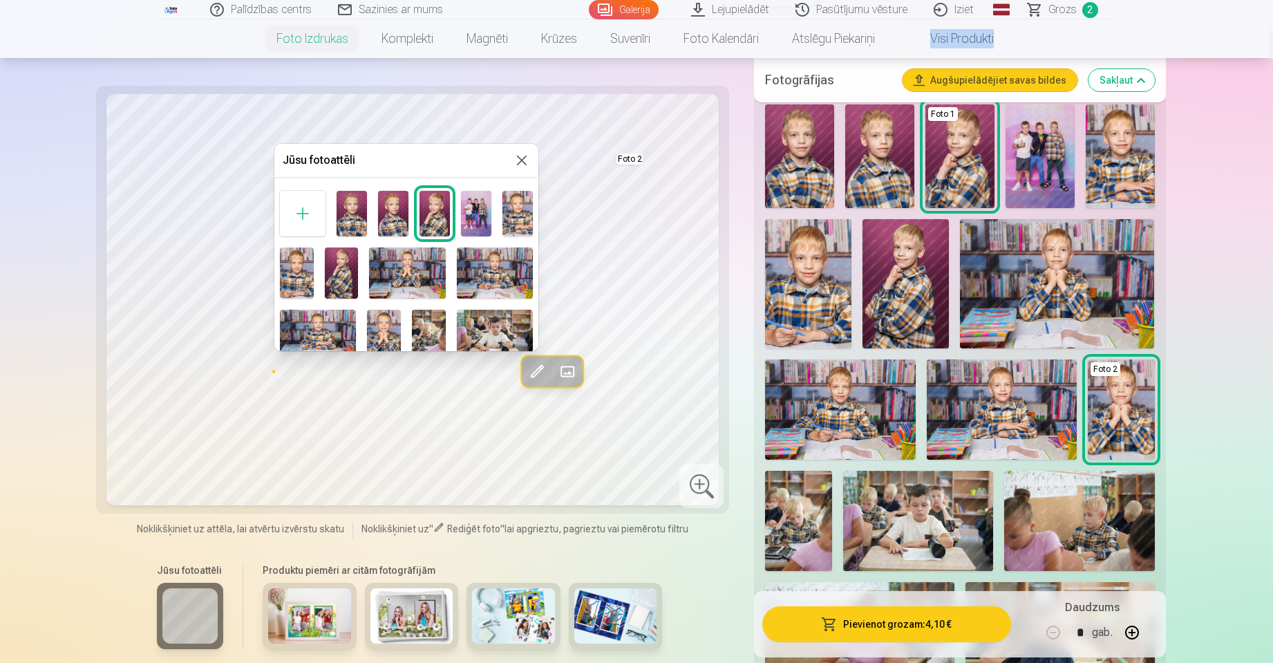
click at [305, 276] on img at bounding box center [297, 272] width 34 height 50
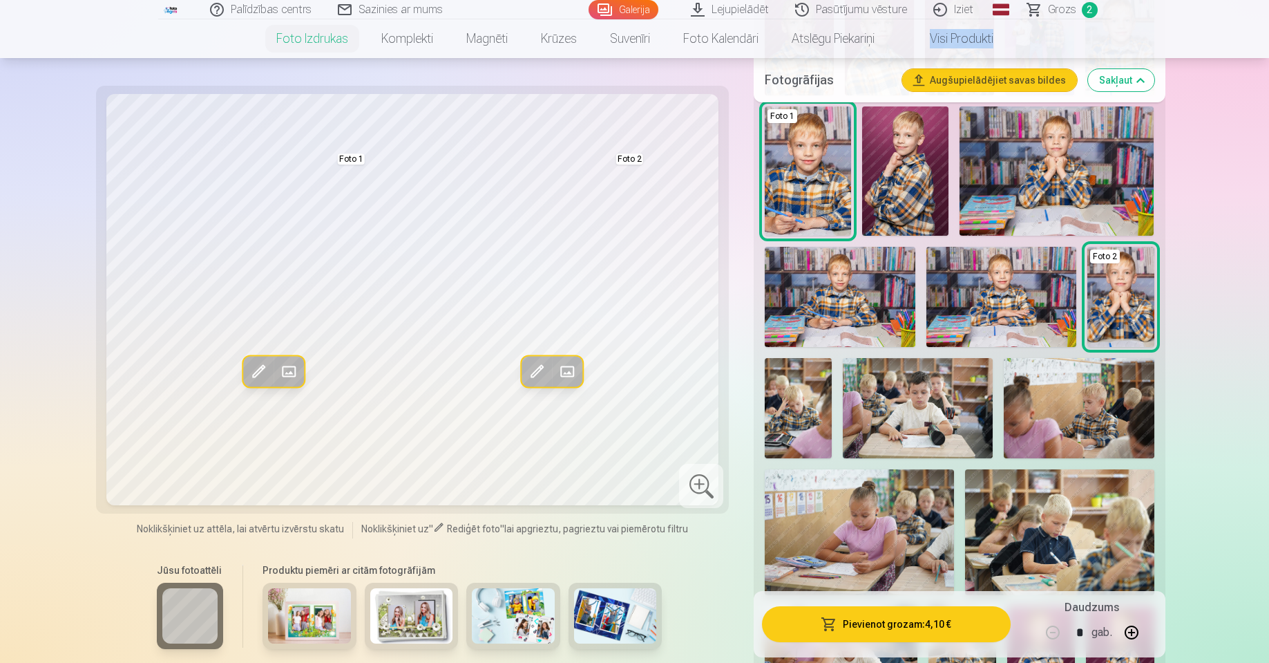
scroll to position [420, 0]
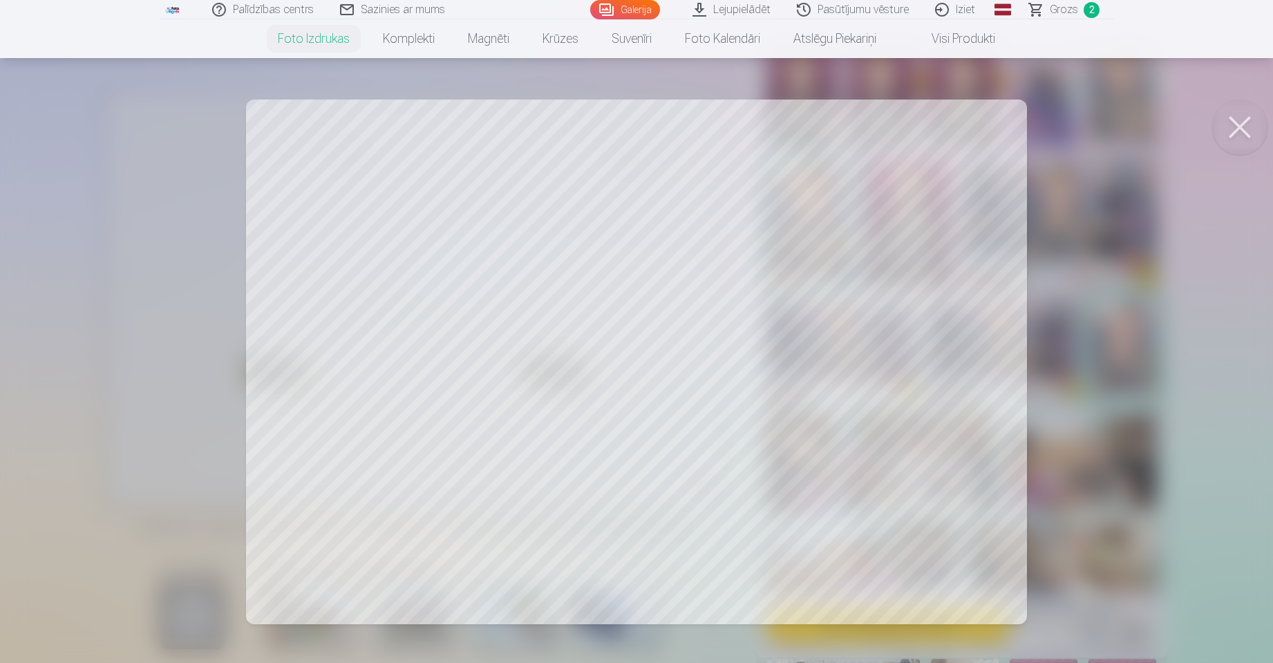
click at [1001, 467] on div at bounding box center [636, 331] width 1273 height 663
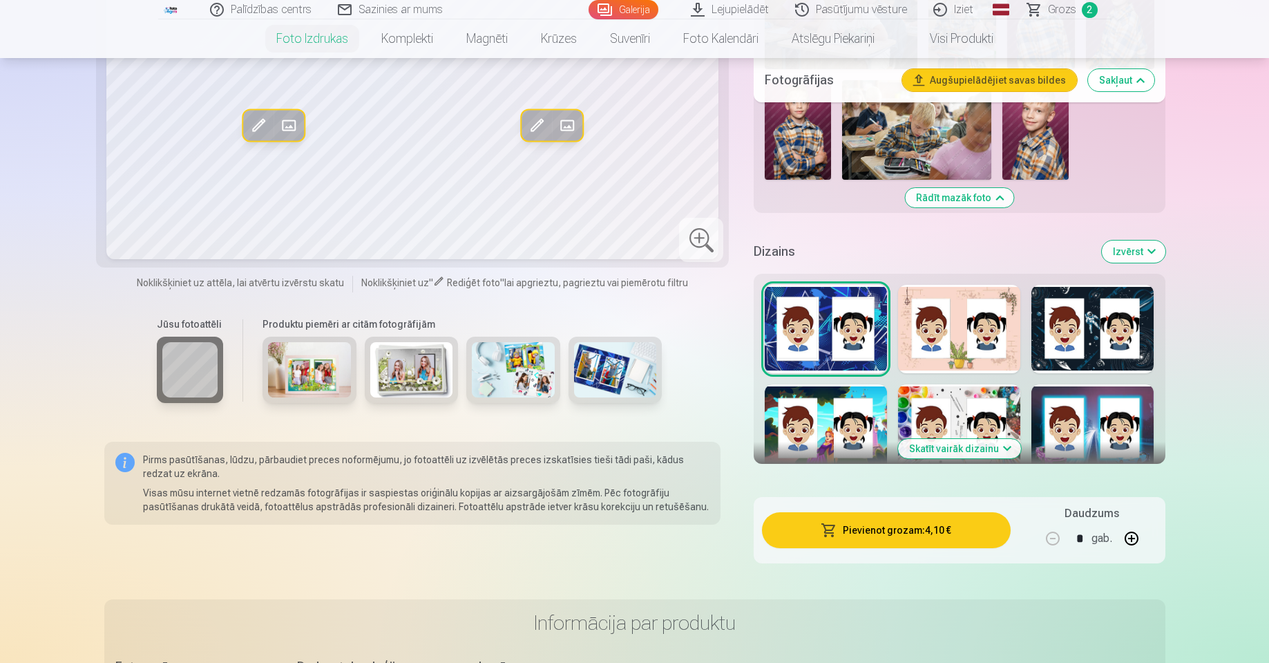
scroll to position [1052, 0]
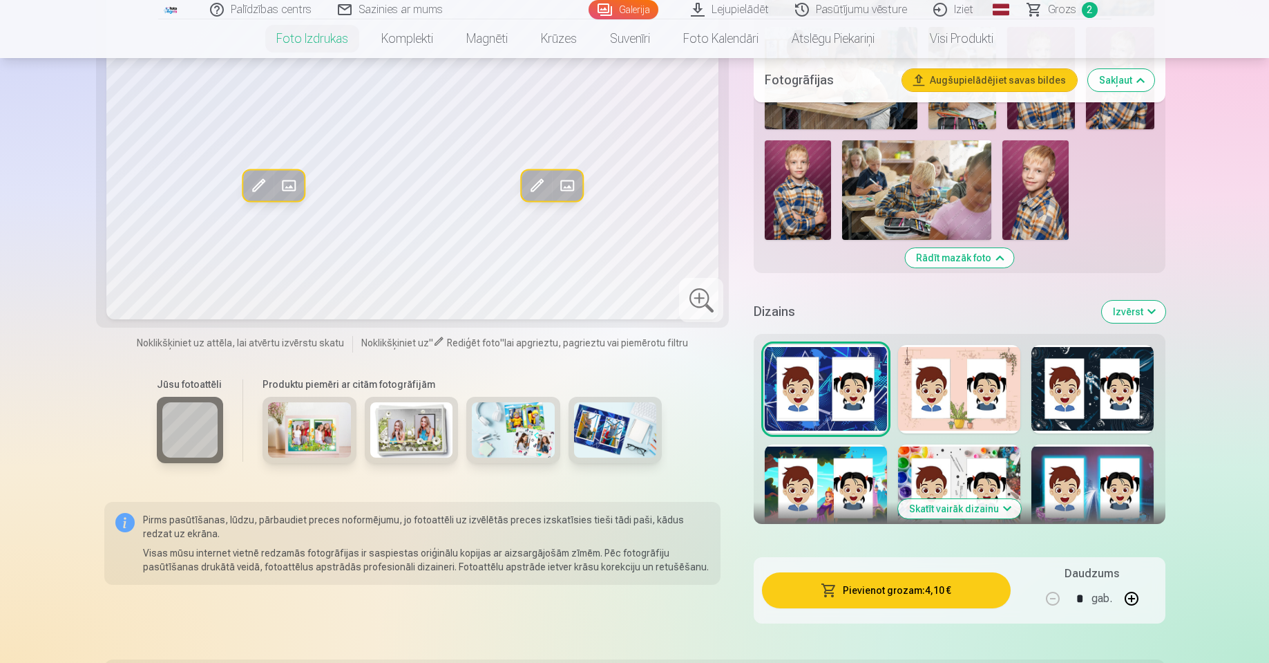
click at [961, 416] on div at bounding box center [959, 389] width 122 height 88
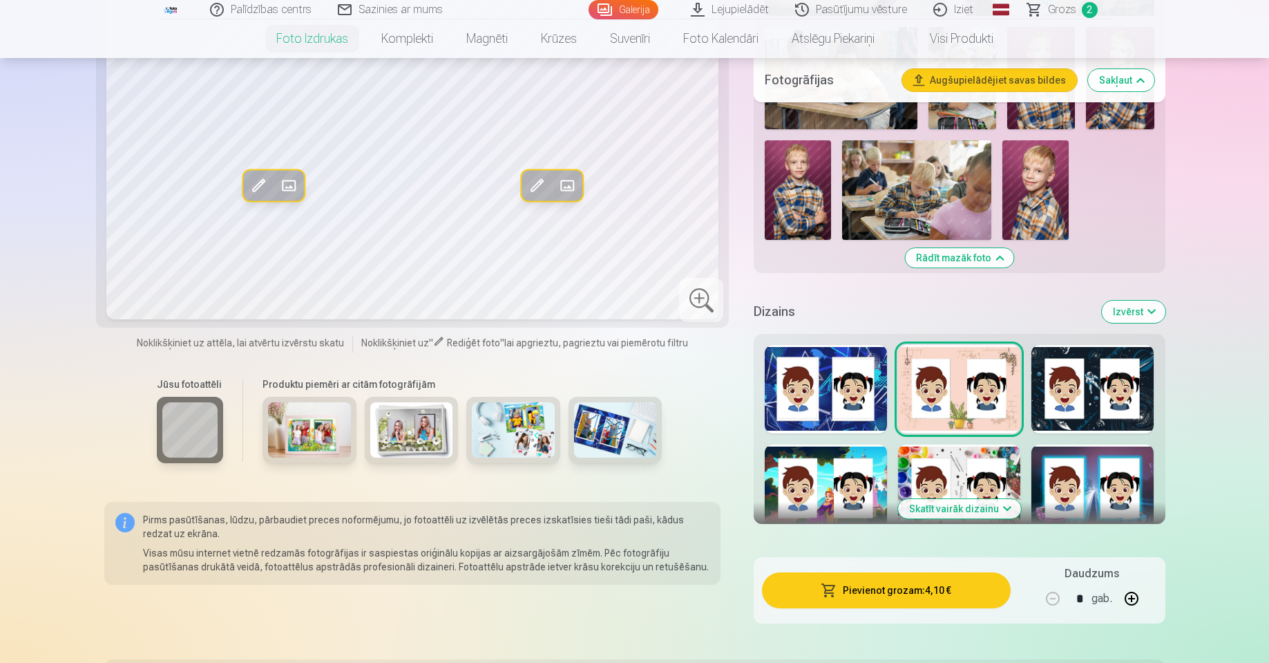
click at [956, 458] on div at bounding box center [959, 488] width 122 height 88
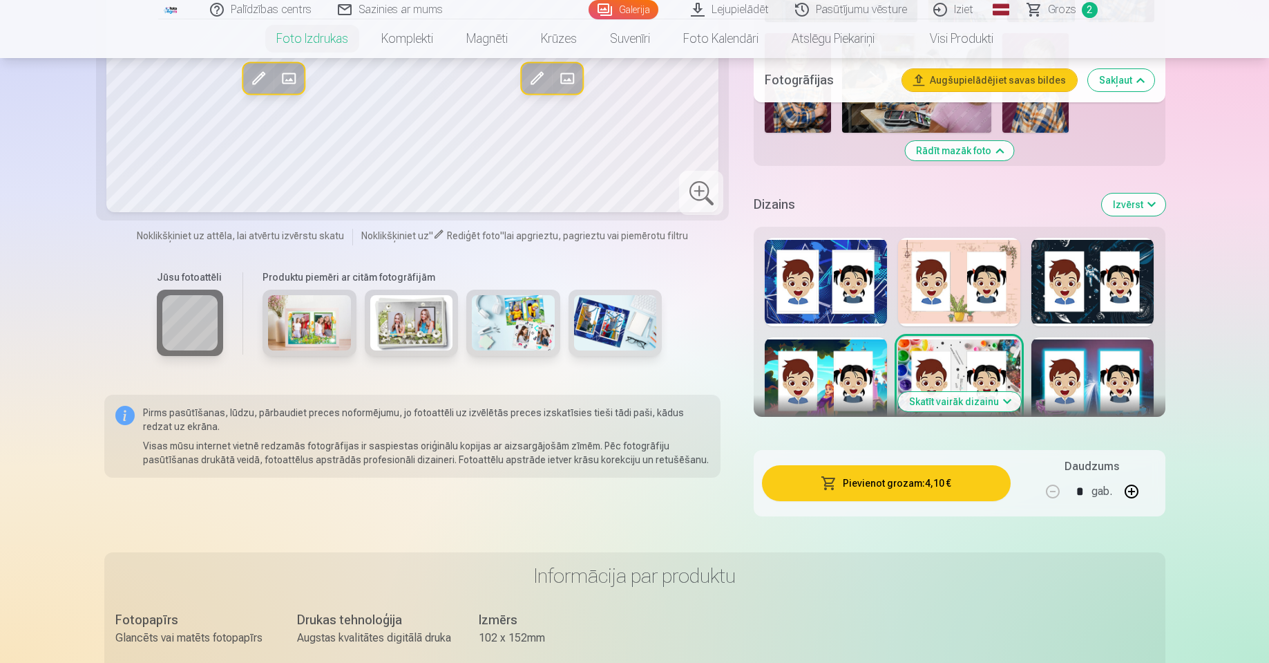
scroll to position [1325, 0]
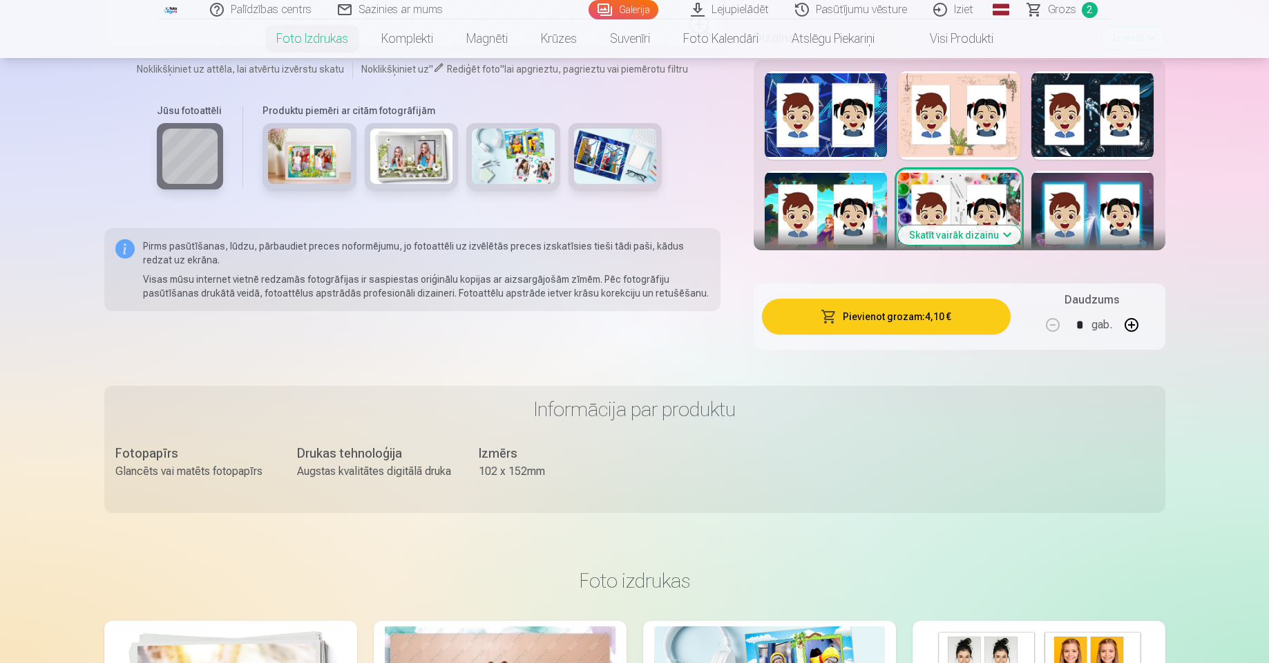
click at [969, 240] on button "Skatīt vairāk dizainu" at bounding box center [959, 234] width 123 height 19
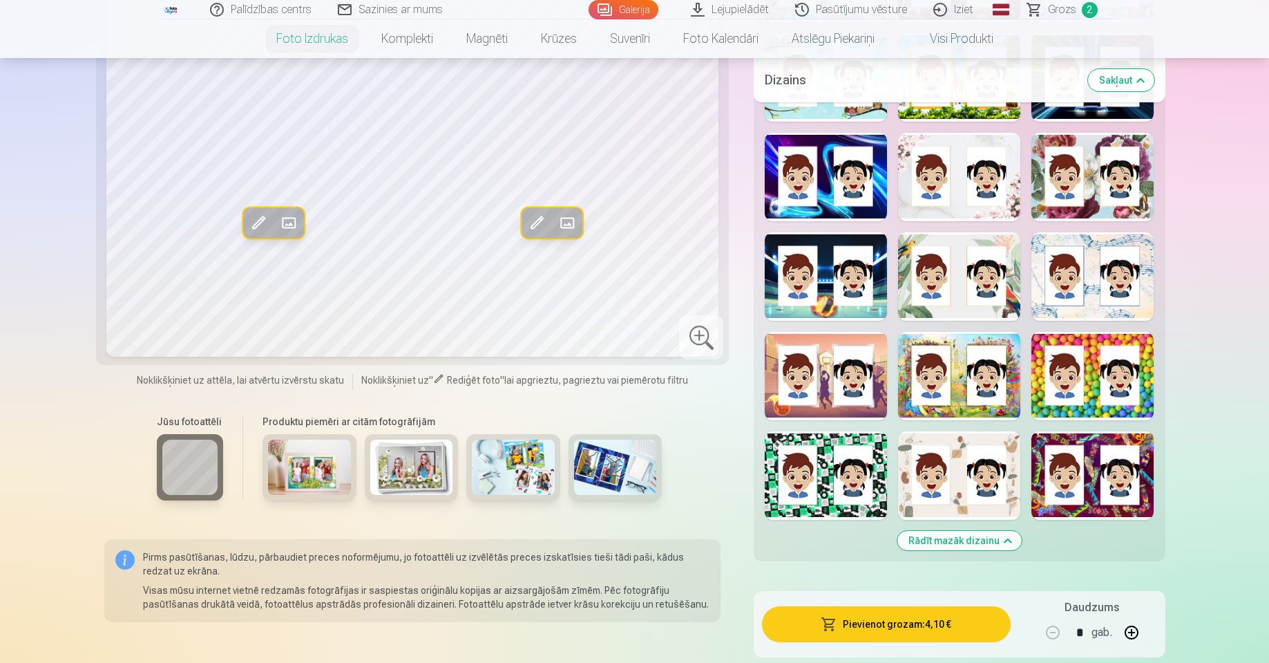
scroll to position [1868, 0]
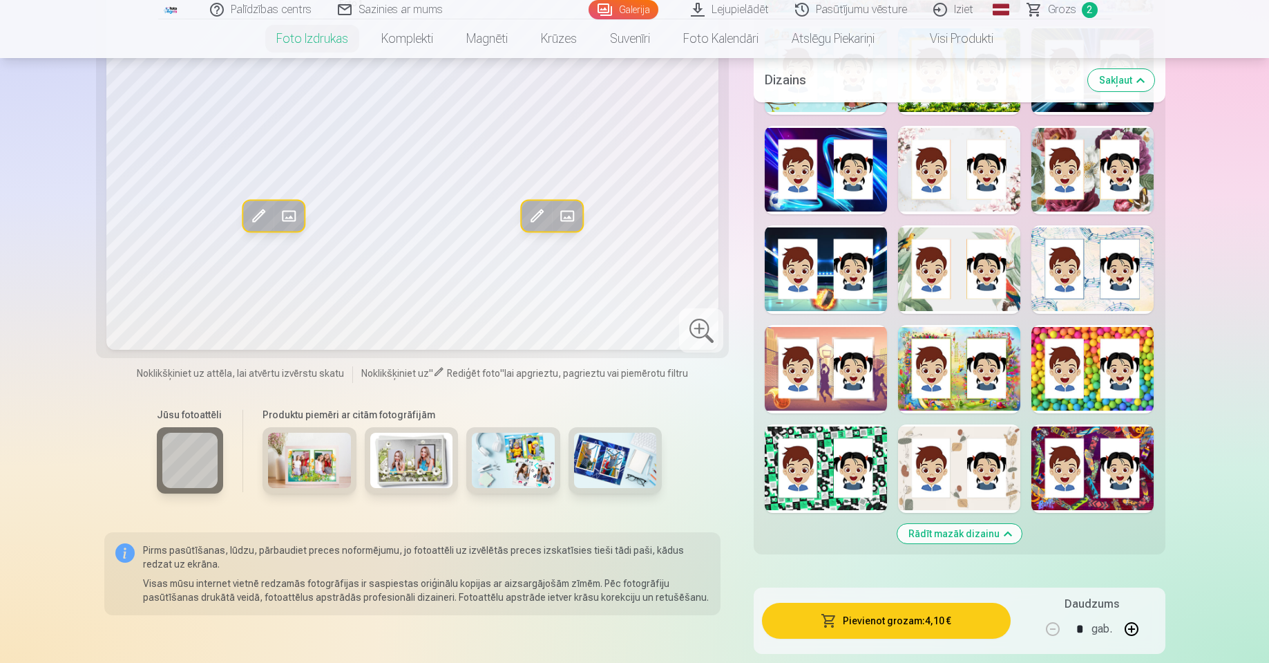
click at [955, 247] on div at bounding box center [959, 269] width 122 height 88
click at [985, 403] on div at bounding box center [959, 369] width 122 height 88
click at [995, 500] on div at bounding box center [959, 468] width 122 height 88
click at [967, 210] on div at bounding box center [959, 170] width 122 height 88
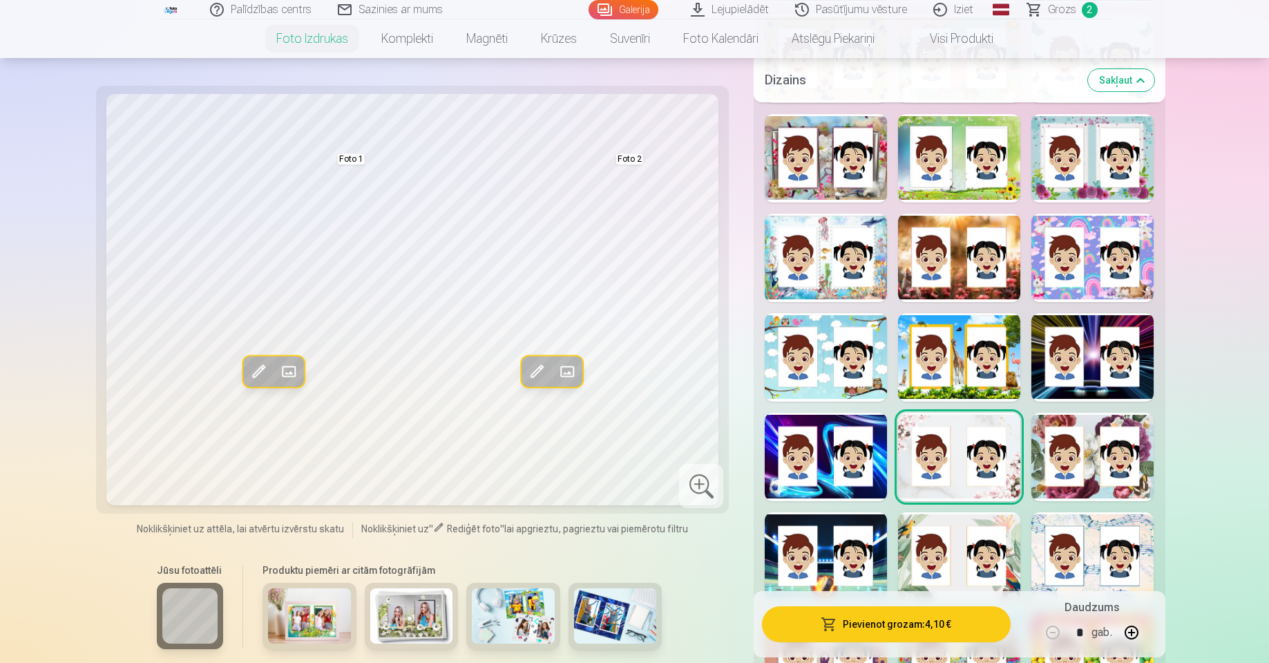
scroll to position [1566, 0]
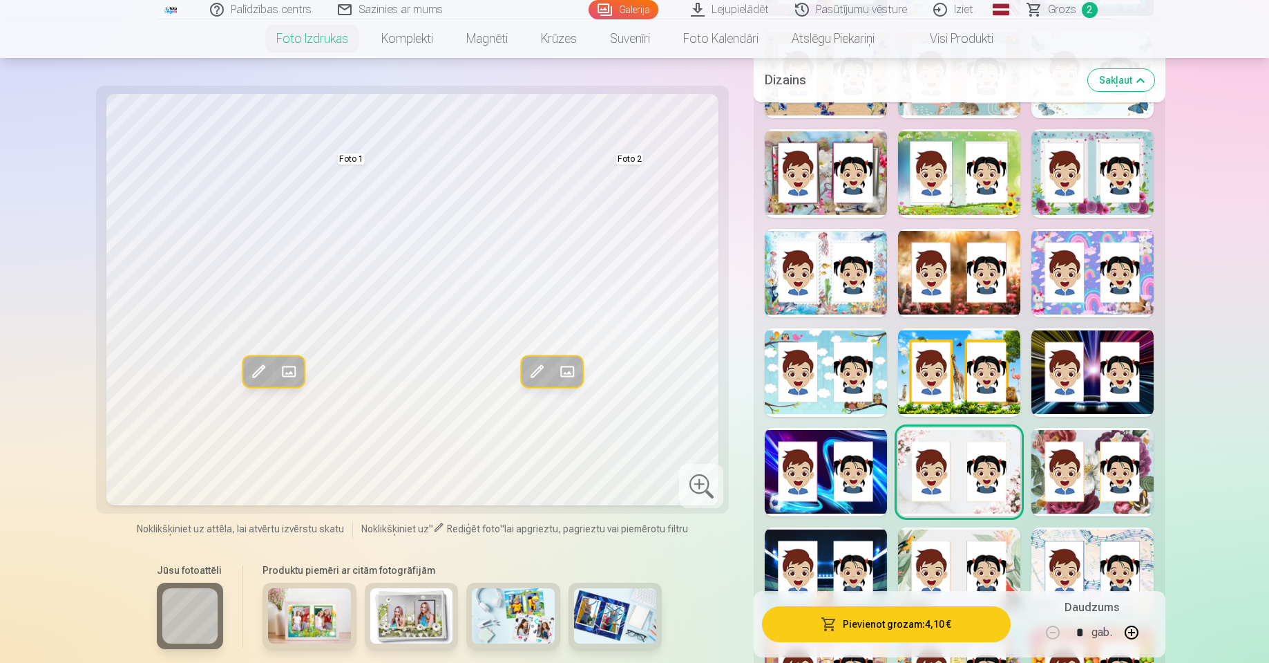
click at [835, 310] on div at bounding box center [826, 273] width 122 height 88
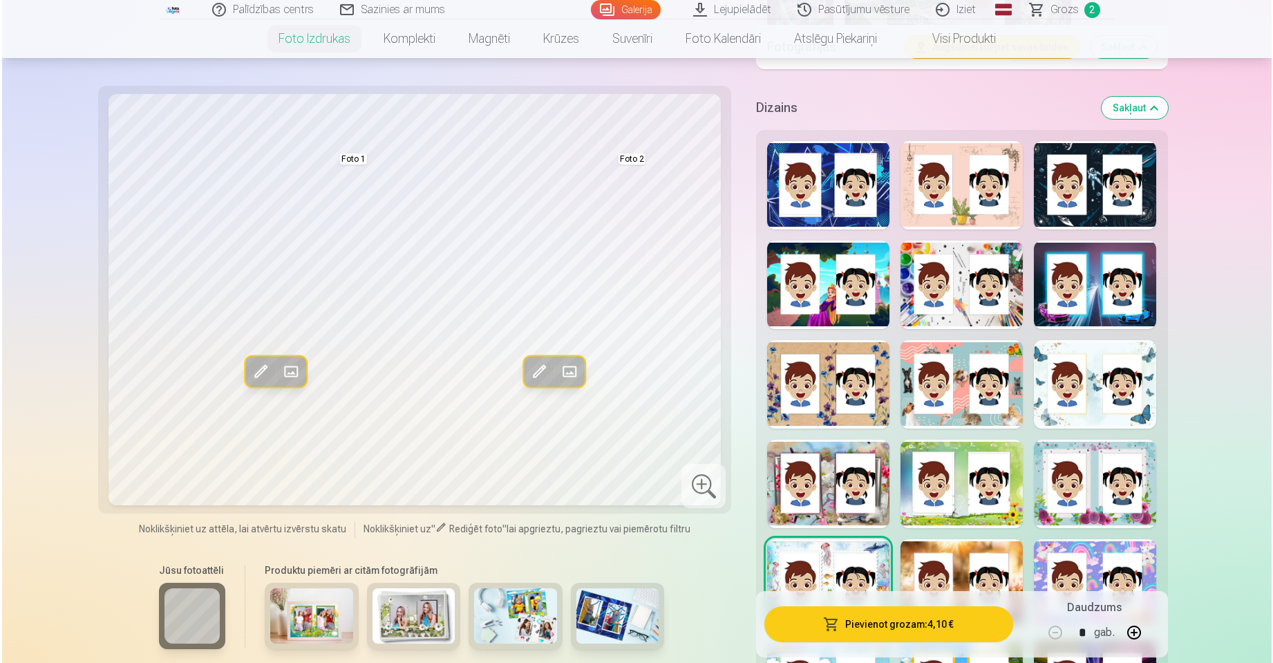
scroll to position [1217, 0]
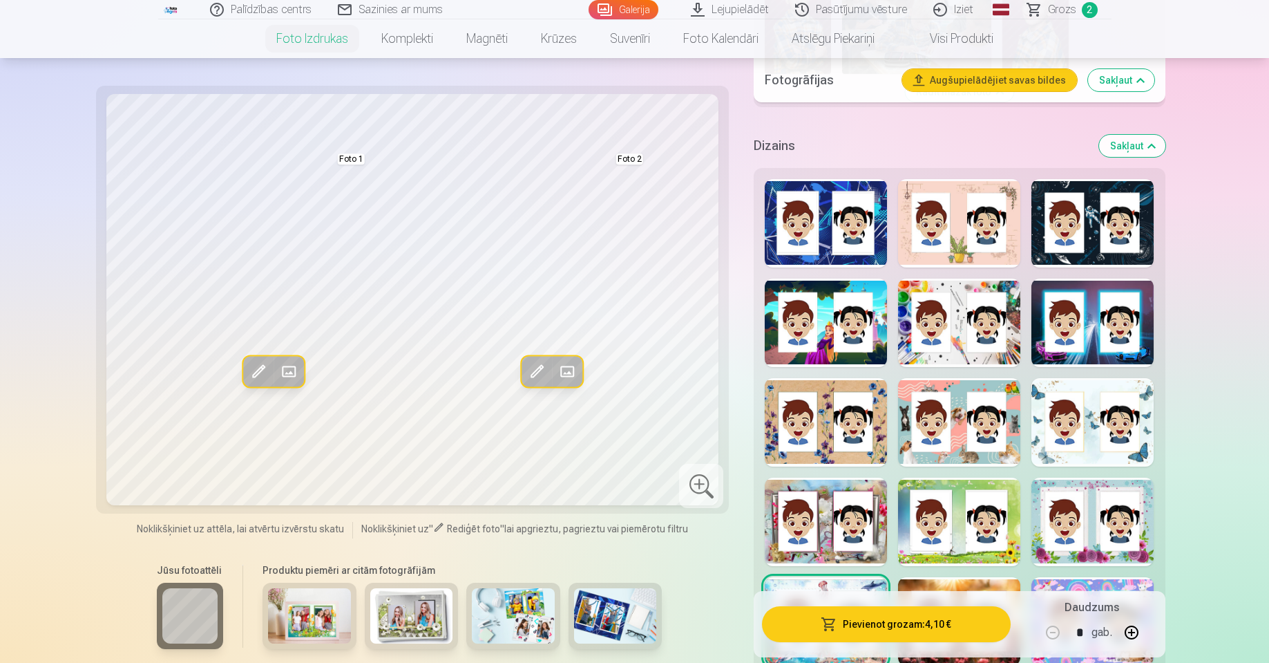
click at [953, 353] on div at bounding box center [959, 322] width 122 height 88
click at [289, 368] on span at bounding box center [289, 371] width 22 height 22
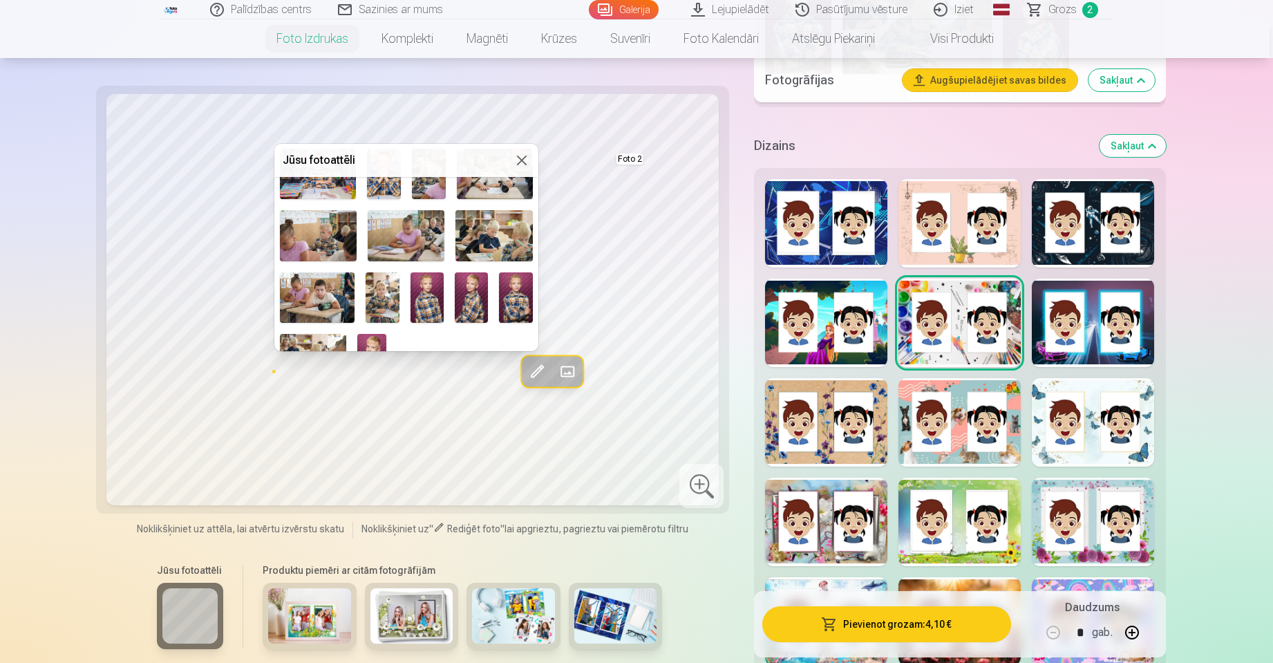
scroll to position [189, 0]
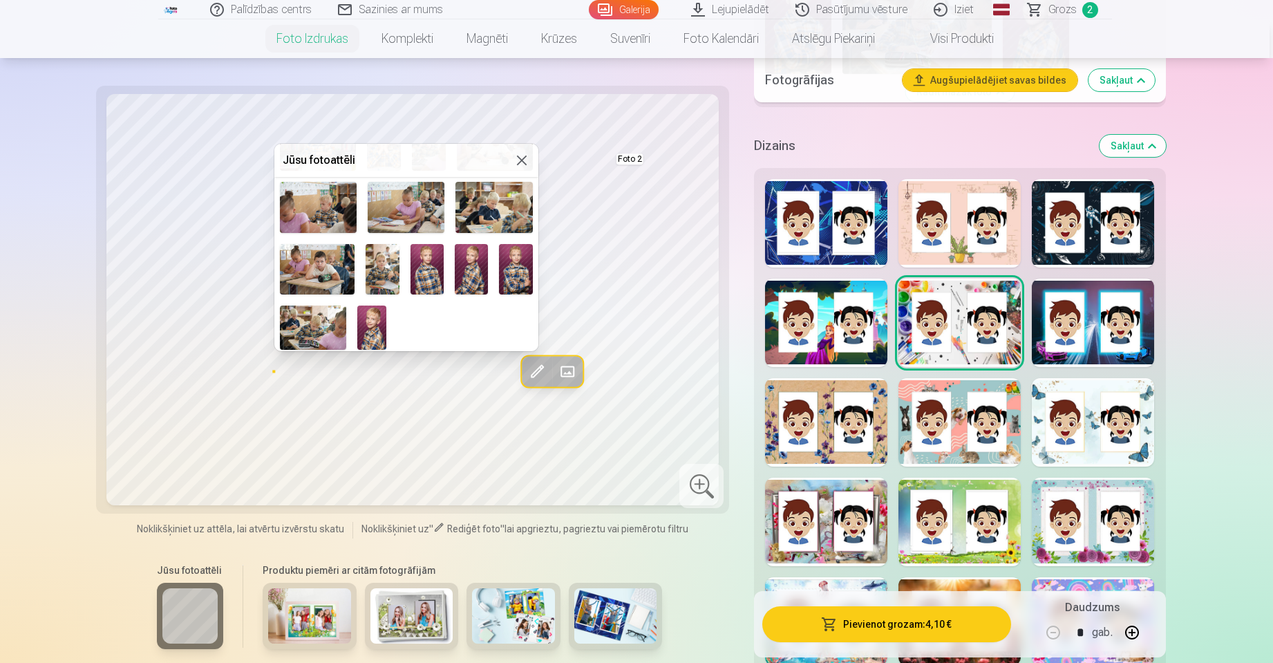
click at [376, 325] on img at bounding box center [372, 327] width 30 height 44
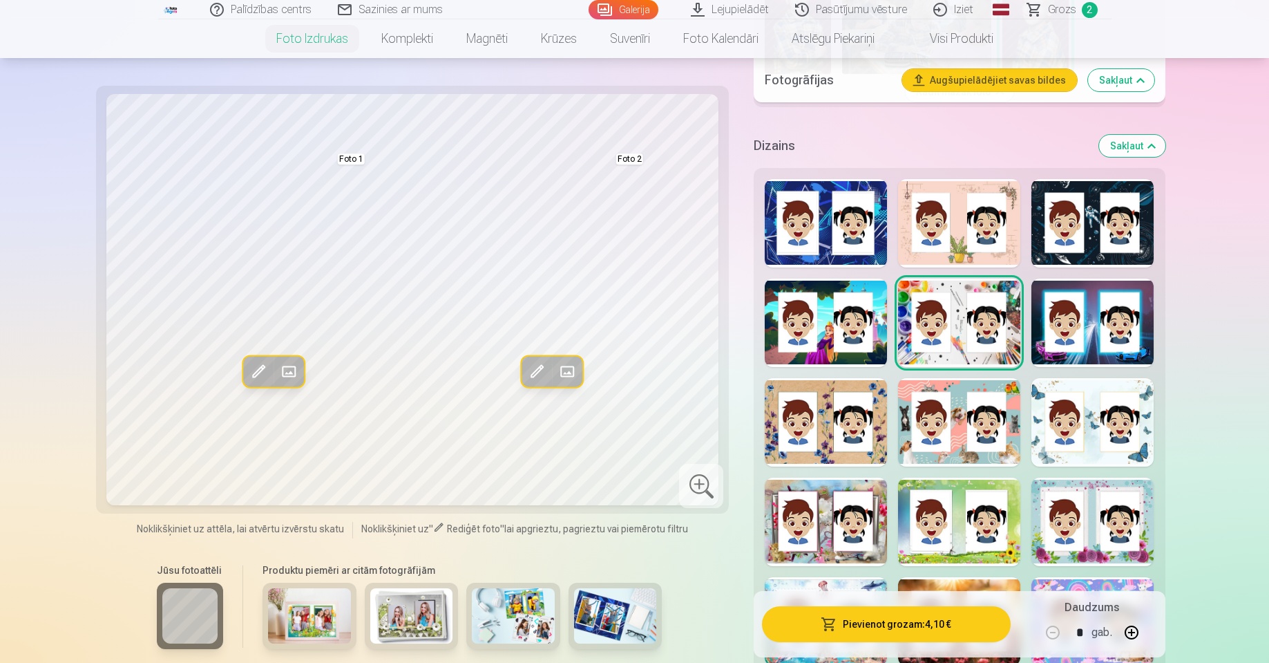
click at [848, 638] on button "Pievienot grozam : 4,10 €" at bounding box center [886, 624] width 248 height 36
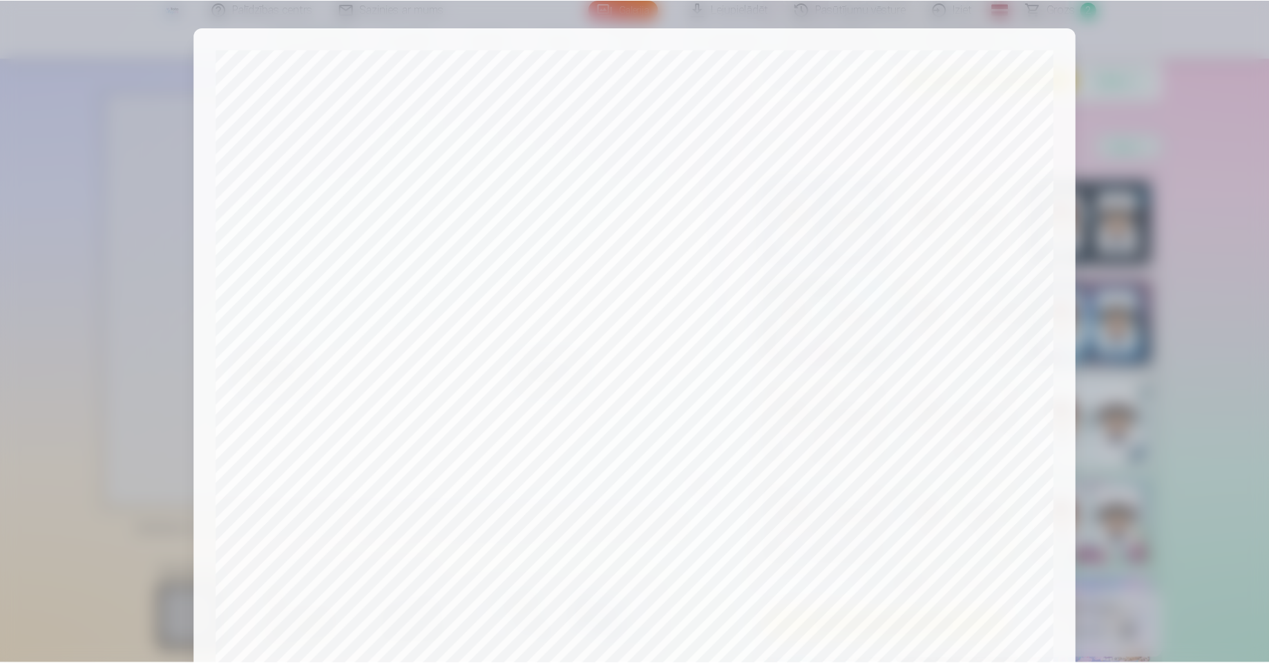
scroll to position [332, 0]
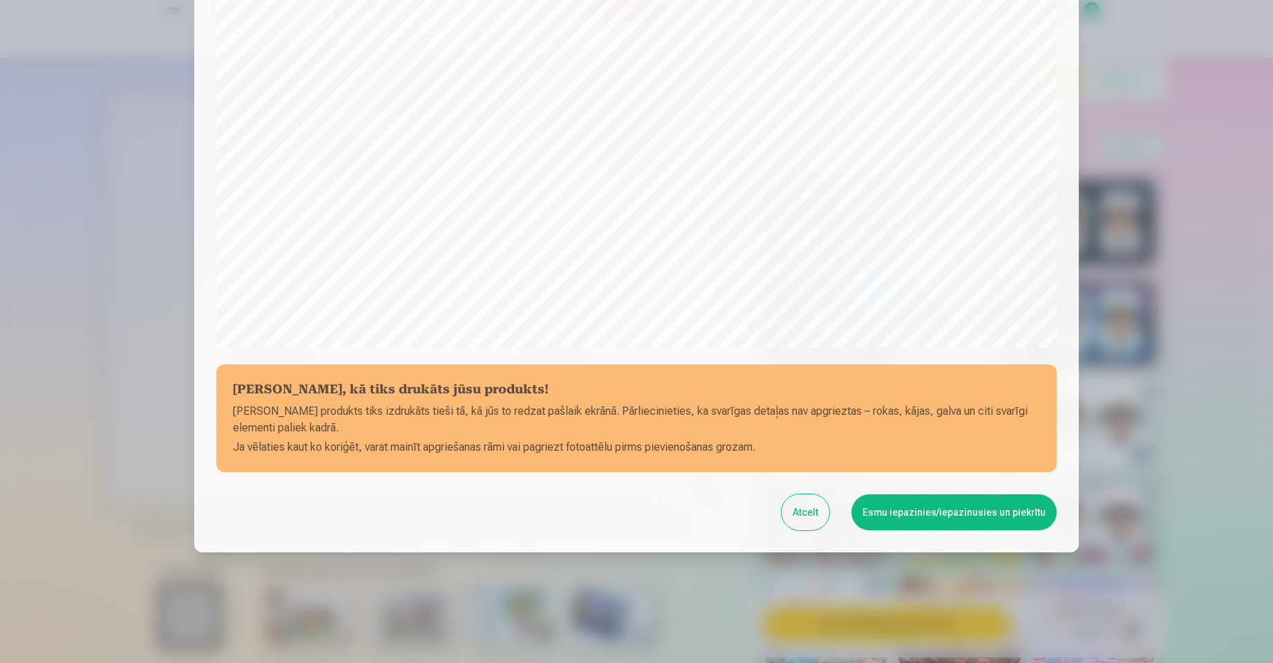
click at [936, 505] on button "Esmu iepazinies/iepazinusies un piekrītu" at bounding box center [953, 512] width 205 height 36
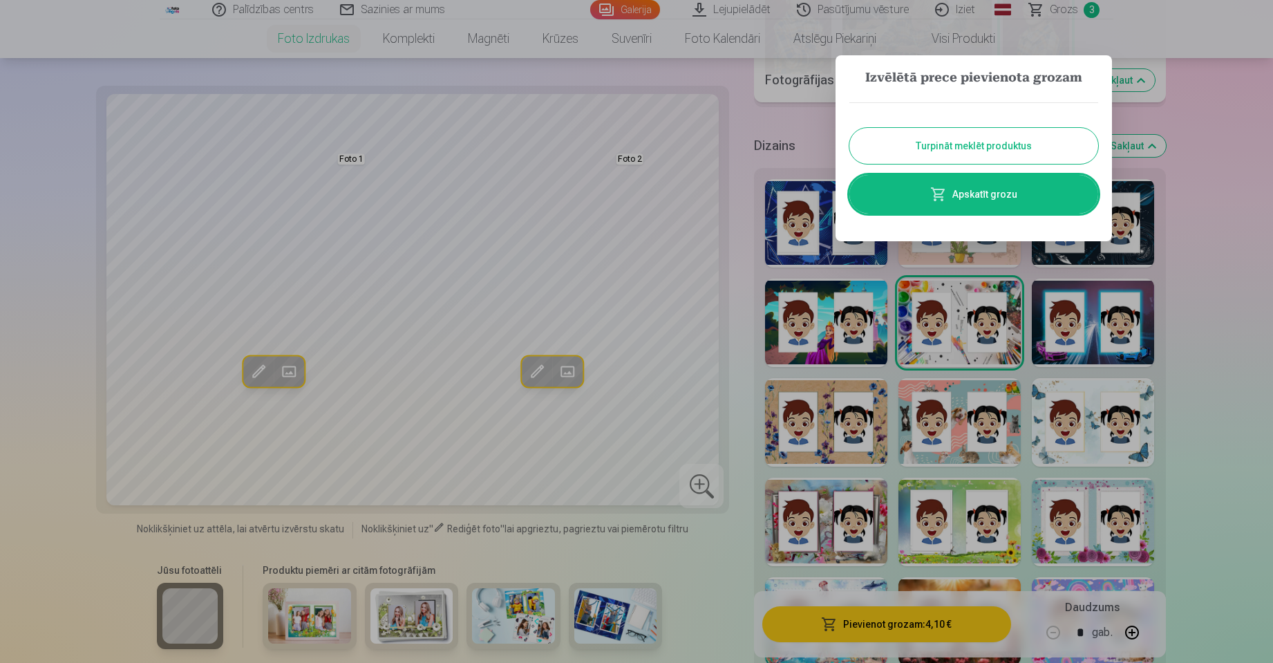
click at [991, 187] on link "Apskatīt grozu" at bounding box center [973, 194] width 249 height 39
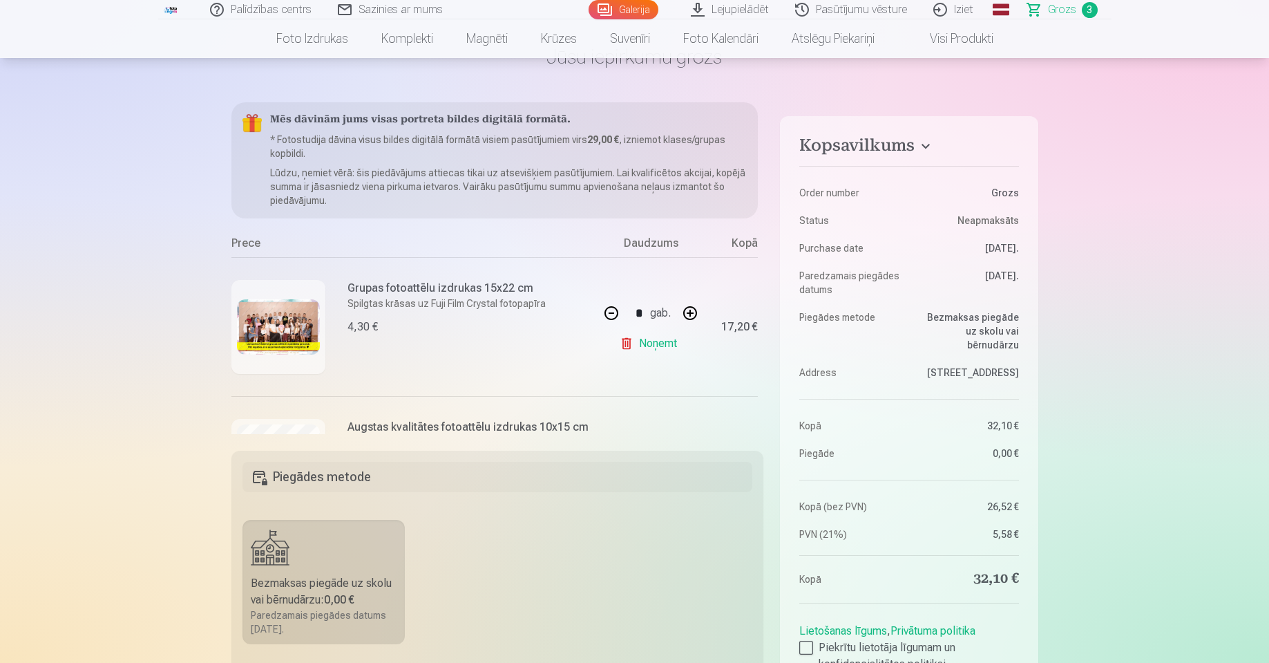
scroll to position [243, 0]
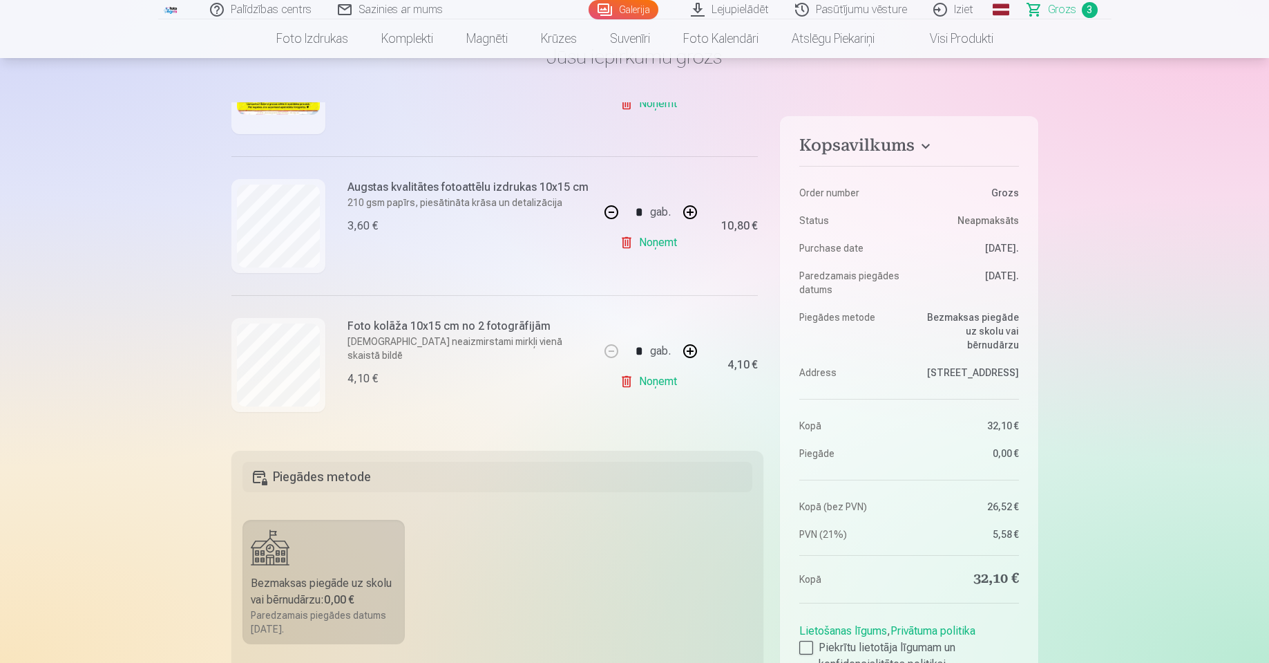
click at [271, 567] on label "Bezmaksas piegāde uz skolu vai bērnudārzu : 0,00 € Paredzamais piegādes datums …" at bounding box center [324, 582] width 163 height 124
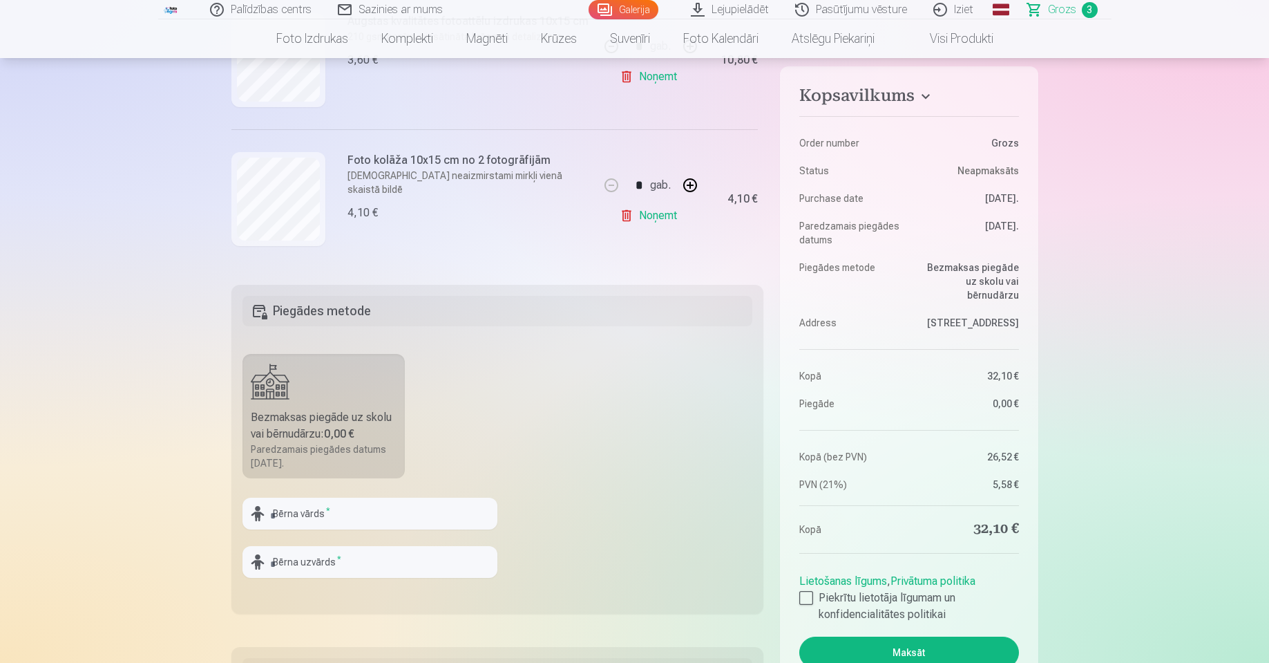
scroll to position [276, 0]
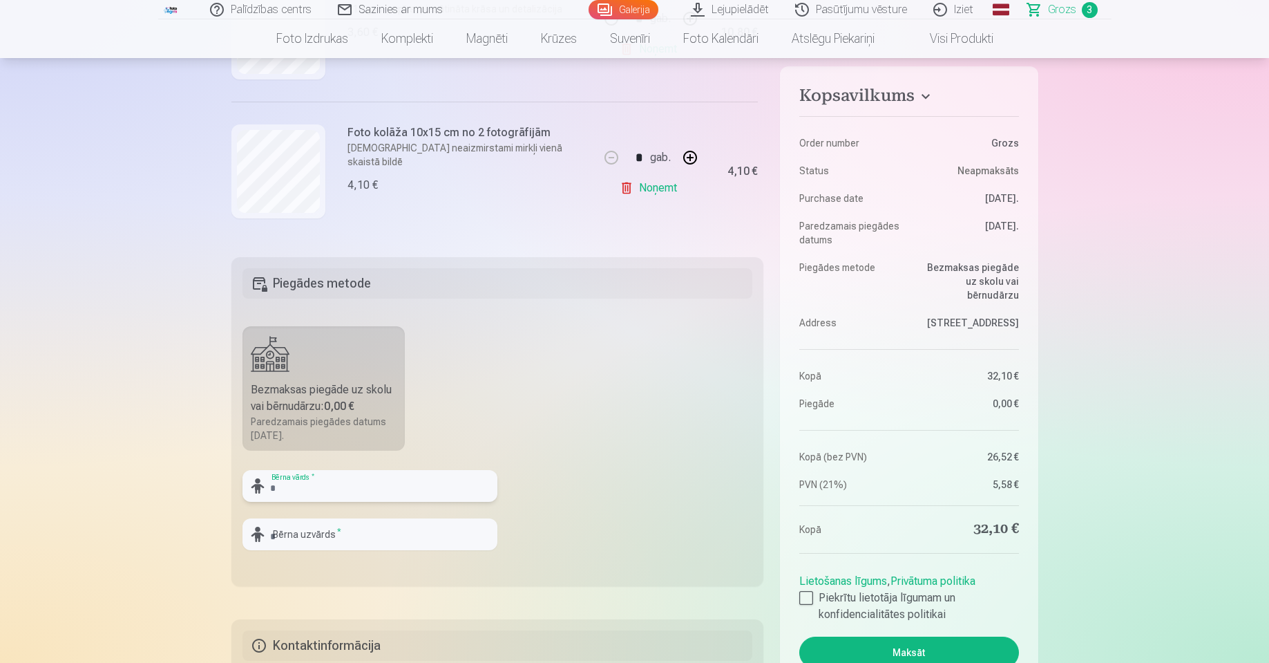
click at [376, 473] on input "text" at bounding box center [370, 486] width 255 height 32
type input "*"
type input "*******"
click at [354, 520] on input "text" at bounding box center [370, 534] width 255 height 32
type input "*********"
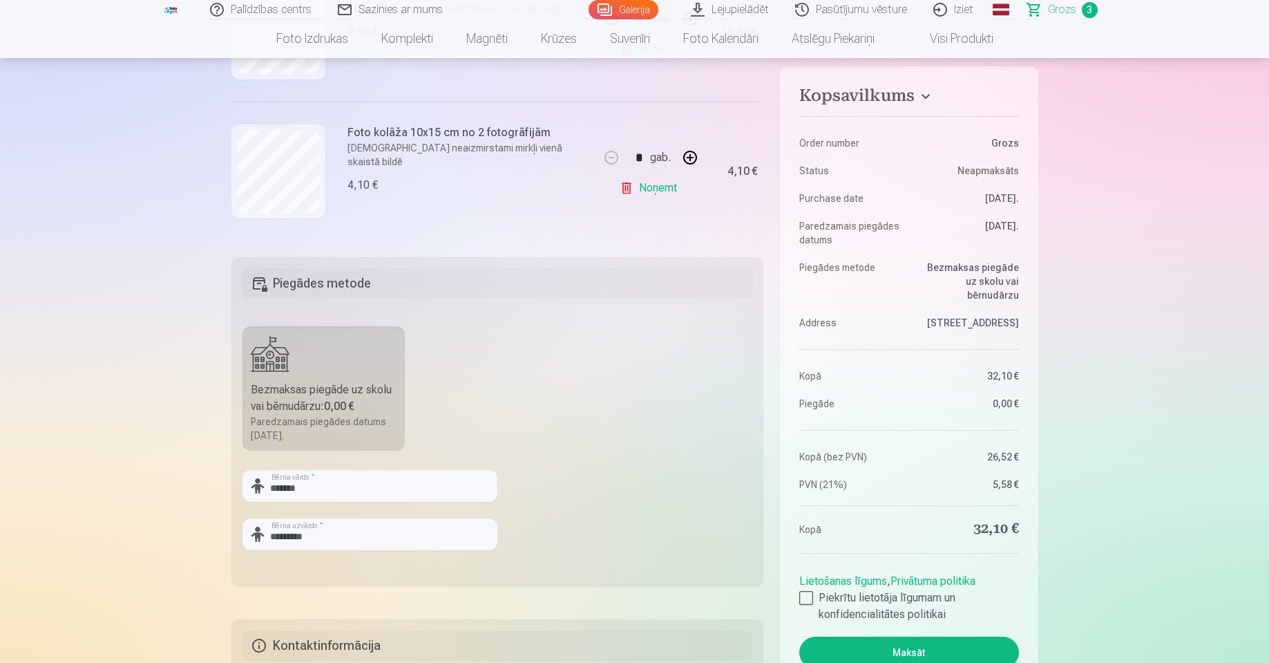
click at [747, 426] on fieldset "Piegādes metode Bezmaksas piegāde uz skolu vai bērnudārzu : 0,00 € Paredzamais …" at bounding box center [497, 421] width 533 height 329
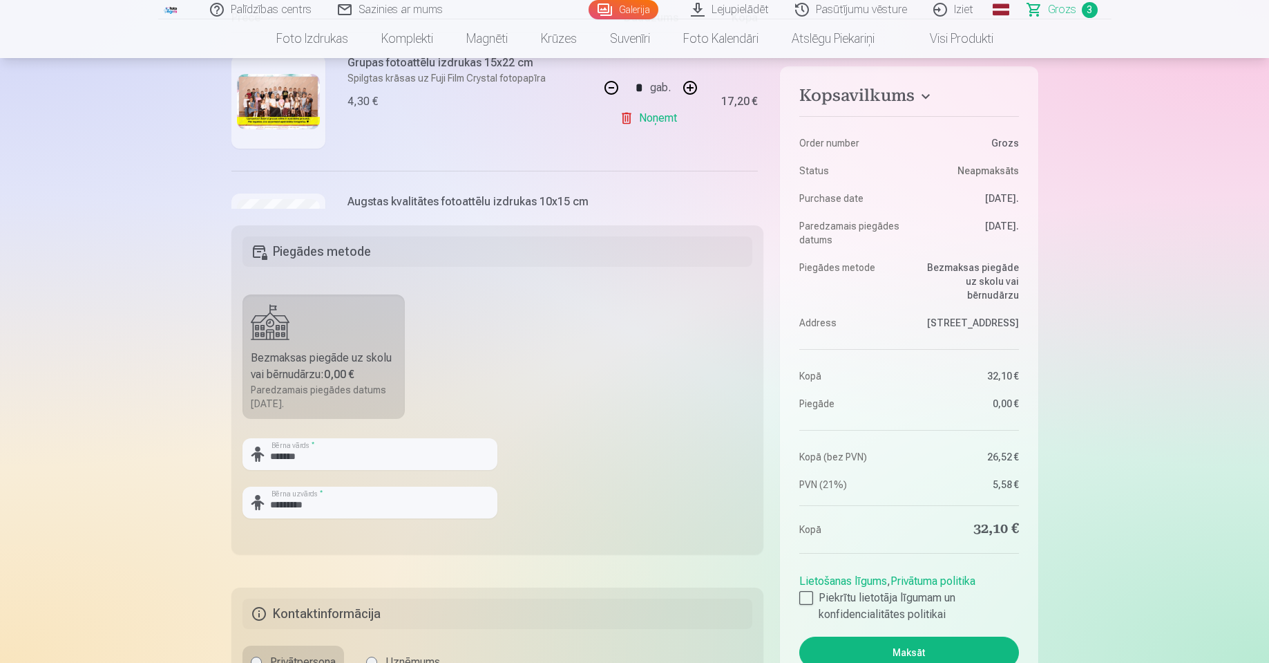
scroll to position [325, 0]
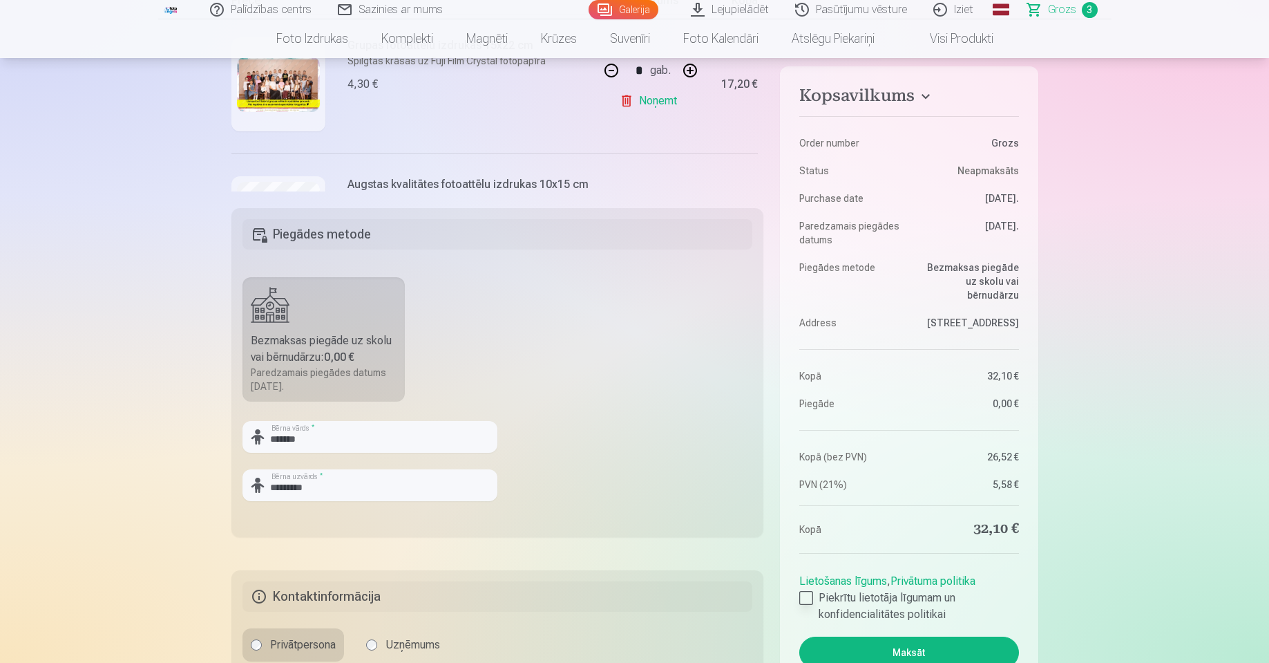
click at [805, 600] on div at bounding box center [806, 598] width 14 height 14
click at [876, 652] on button "Maksāt" at bounding box center [908, 652] width 219 height 32
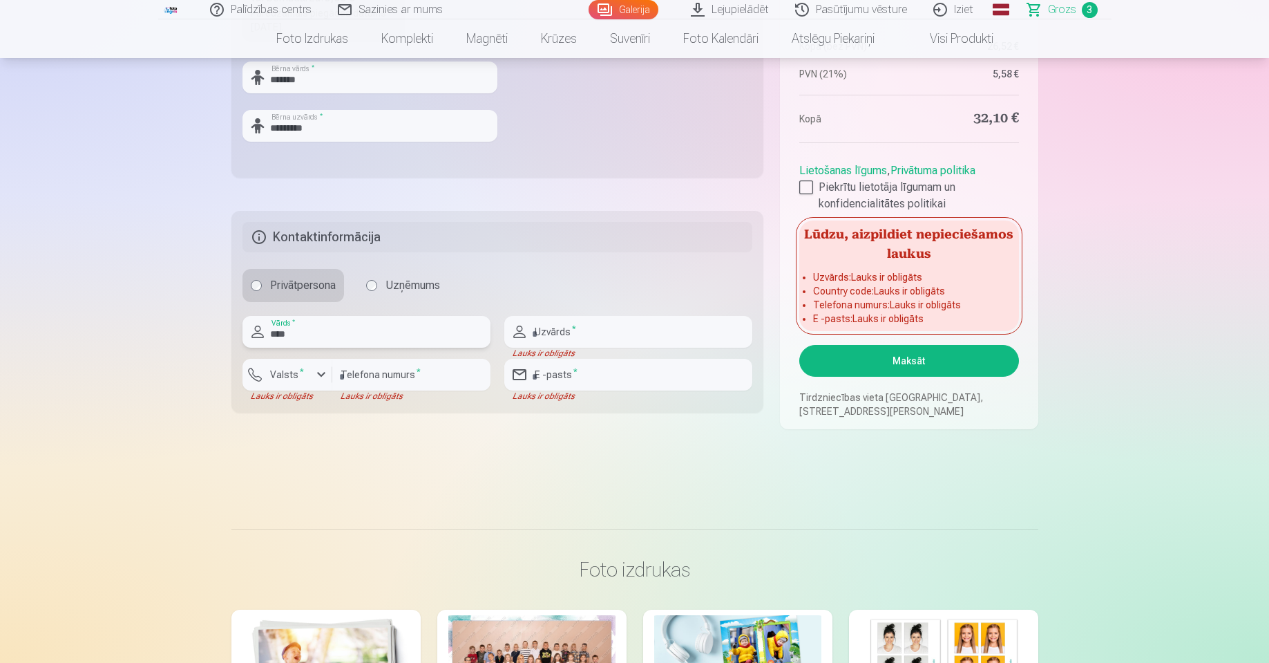
type input "****"
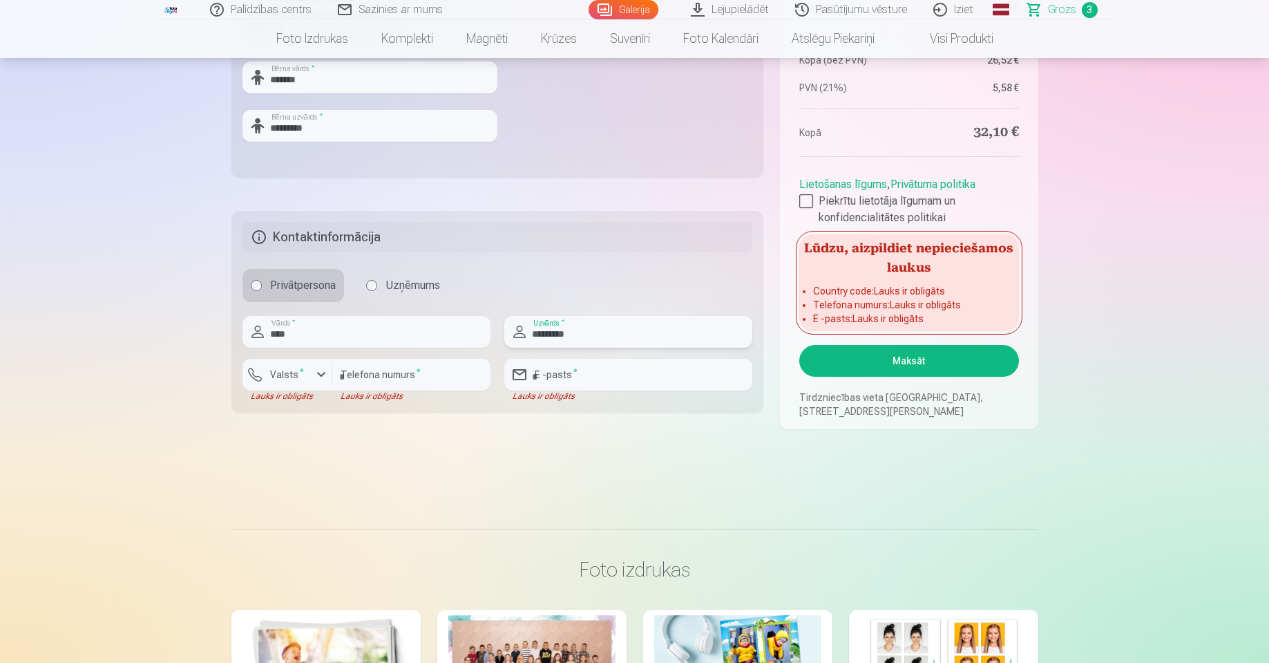
type input "*********"
click at [305, 378] on label "Valsts *" at bounding box center [287, 375] width 45 height 14
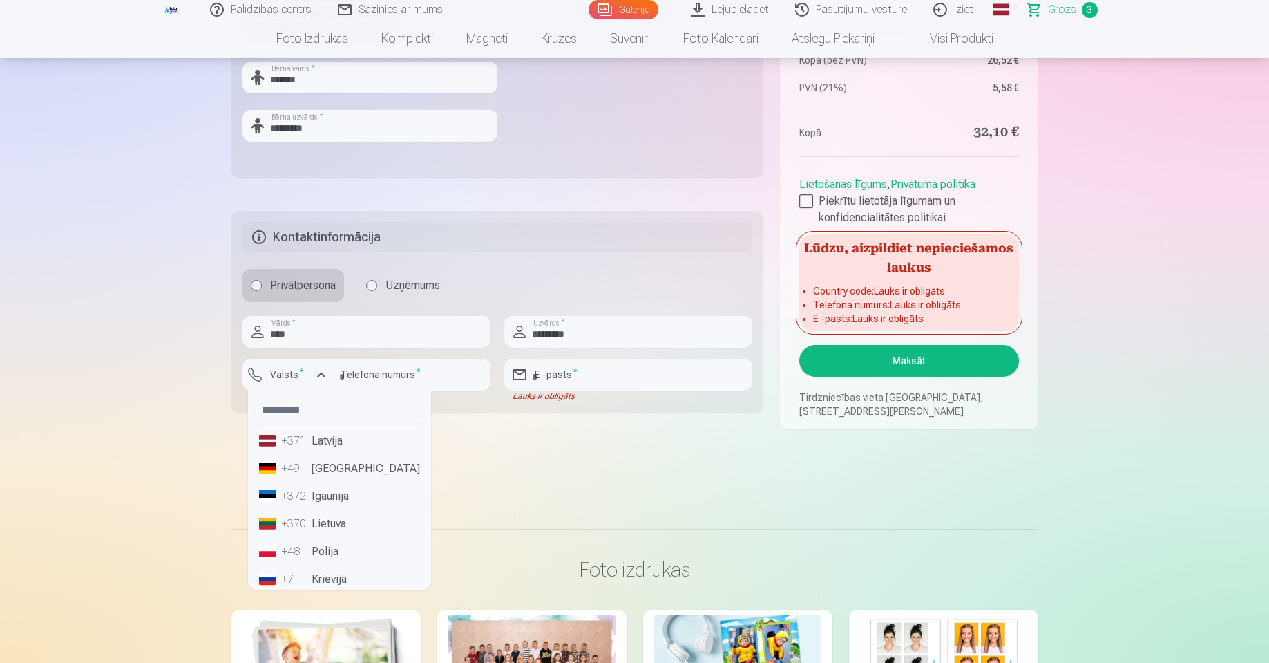
click at [307, 439] on div "+371" at bounding box center [295, 441] width 28 height 17
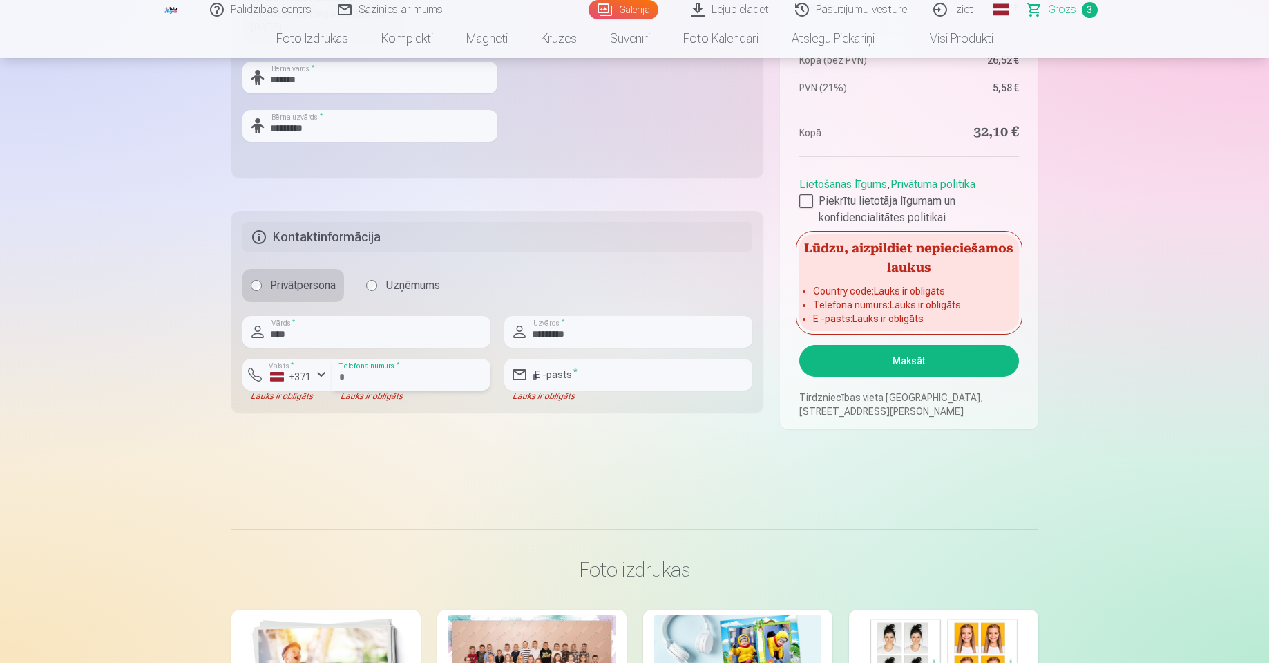
click at [397, 368] on input "number" at bounding box center [411, 375] width 158 height 32
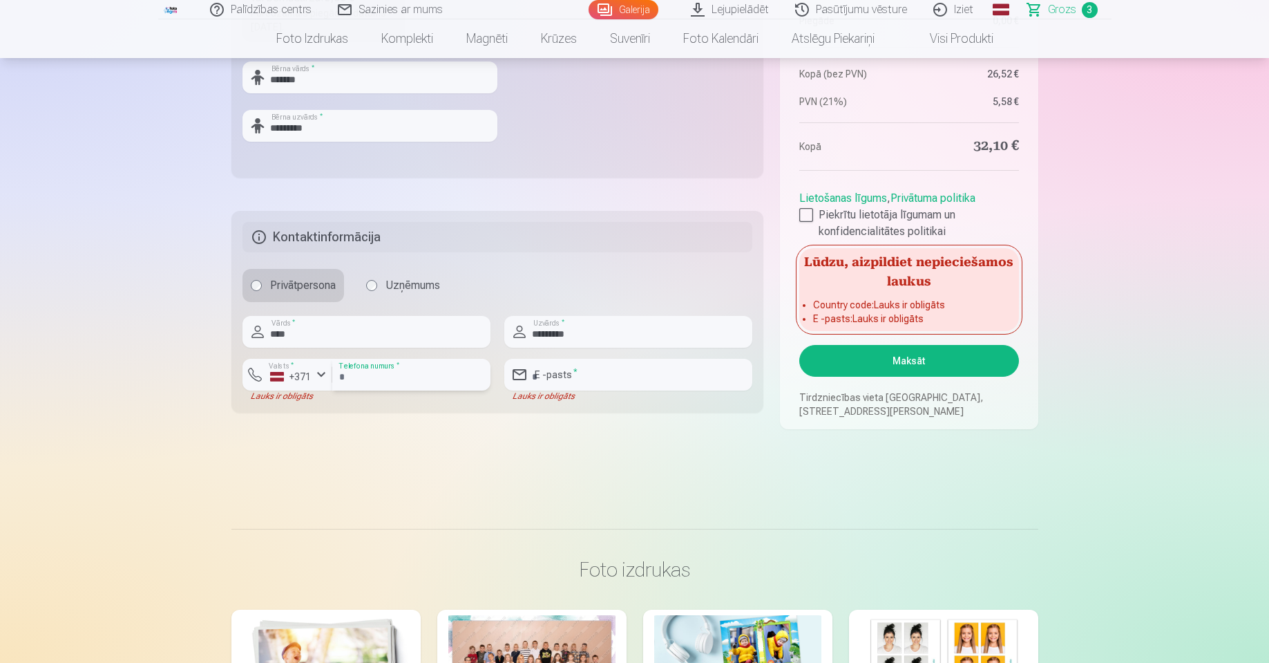
type input "********"
click at [551, 367] on input "email" at bounding box center [628, 375] width 248 height 32
type input "**********"
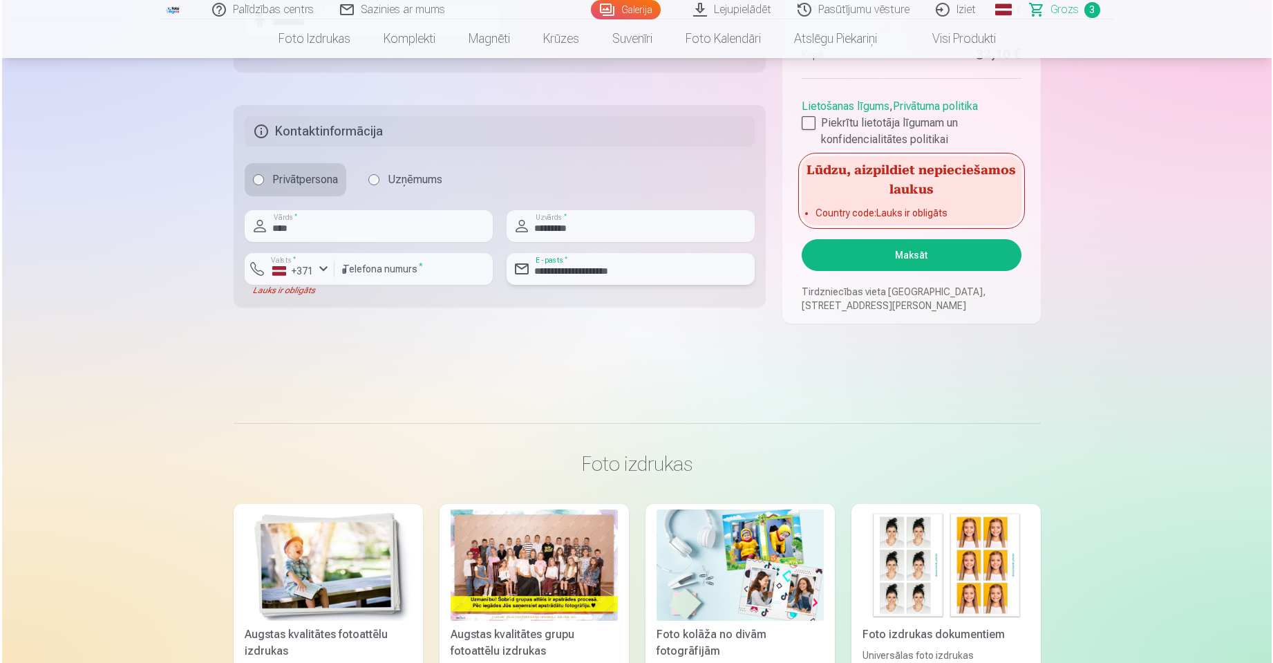
scroll to position [746, 0]
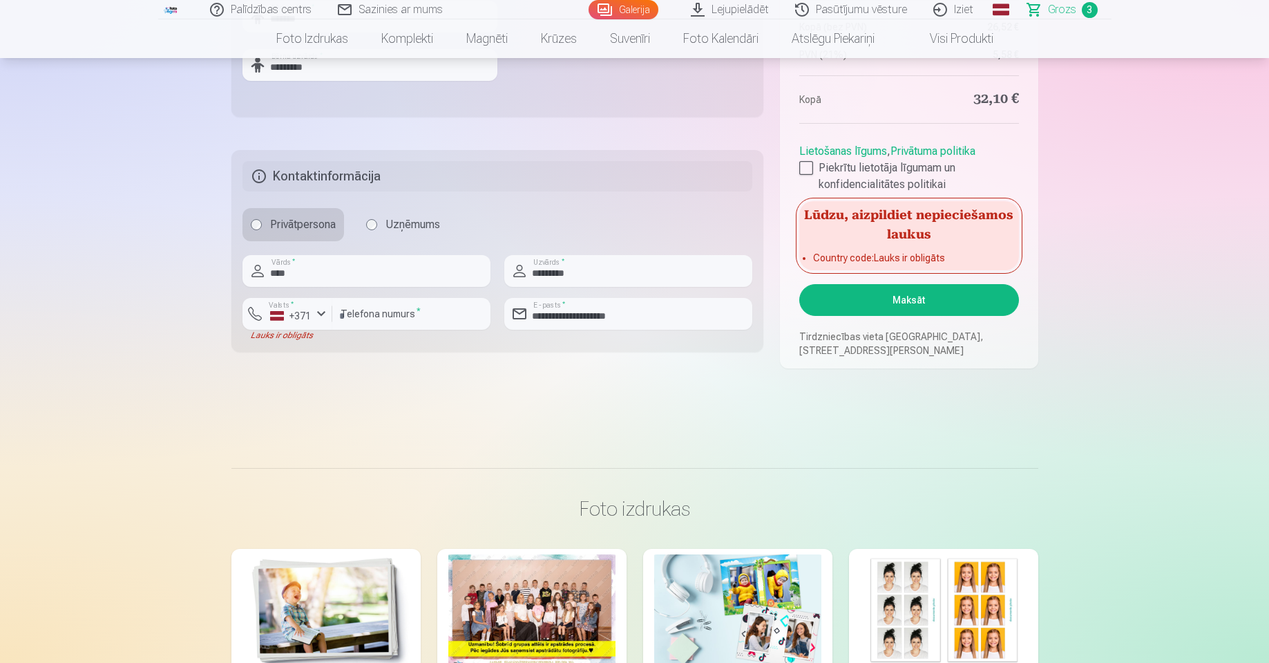
click at [976, 298] on button "Maksāt" at bounding box center [908, 300] width 219 height 32
